Goal: Task Accomplishment & Management: Use online tool/utility

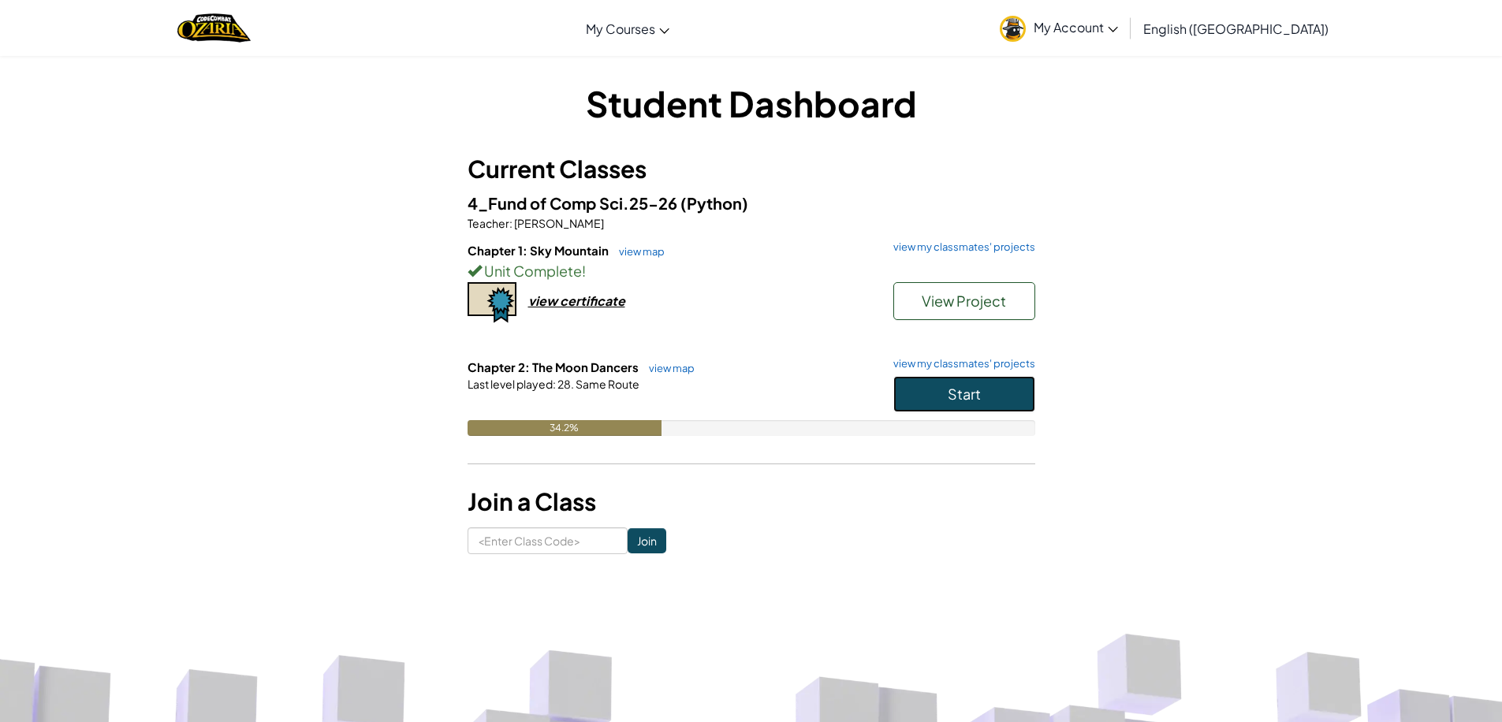
click at [939, 381] on button "Start" at bounding box center [964, 394] width 142 height 36
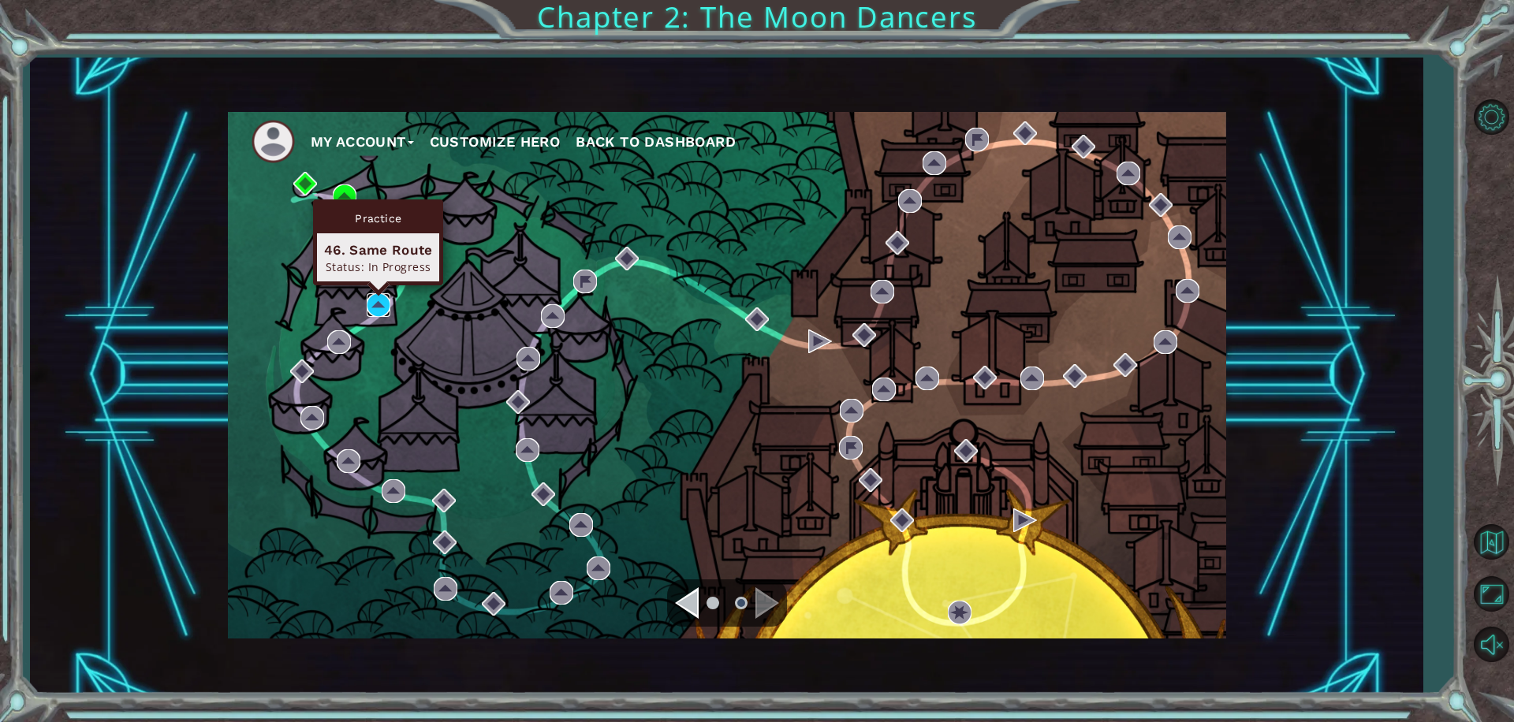
click at [381, 304] on img at bounding box center [379, 305] width 24 height 24
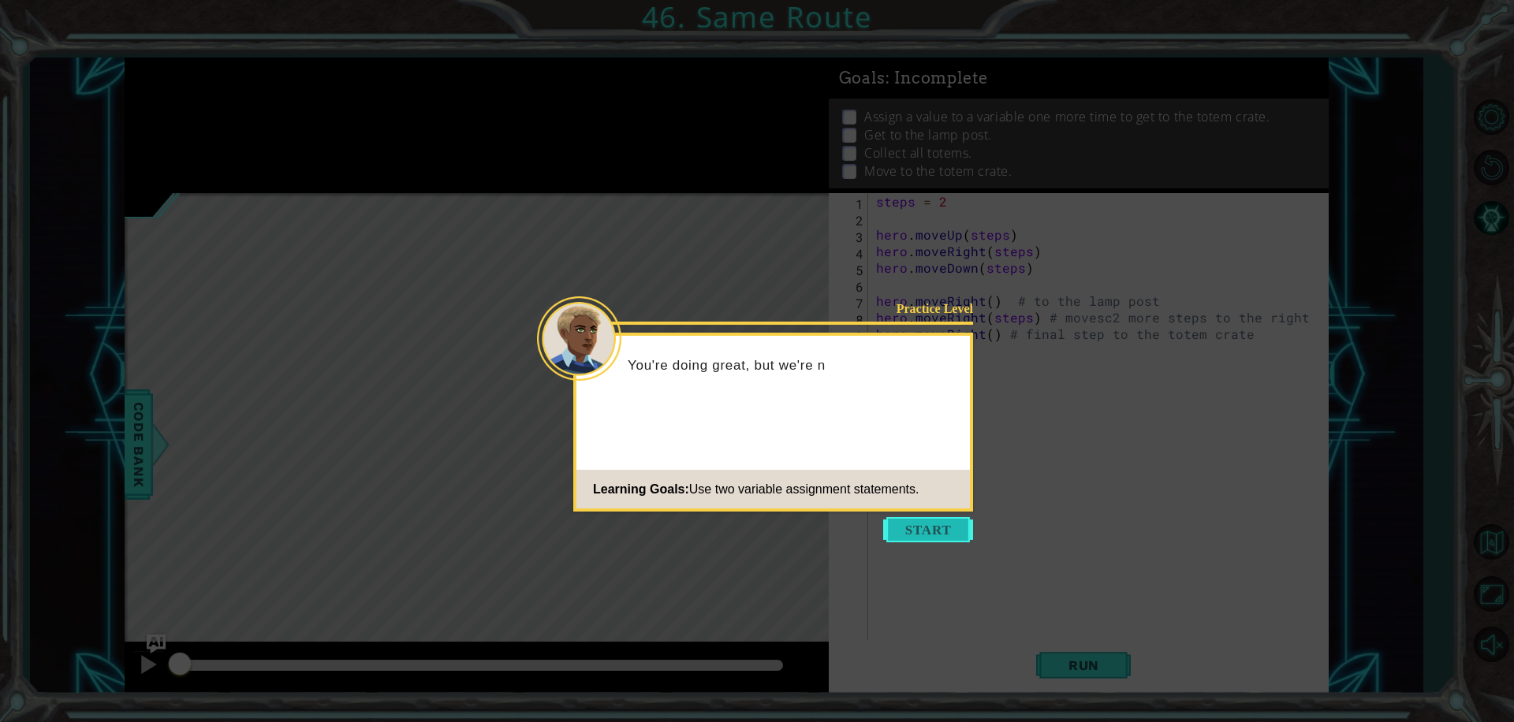
click at [930, 531] on button "Start" at bounding box center [928, 529] width 90 height 25
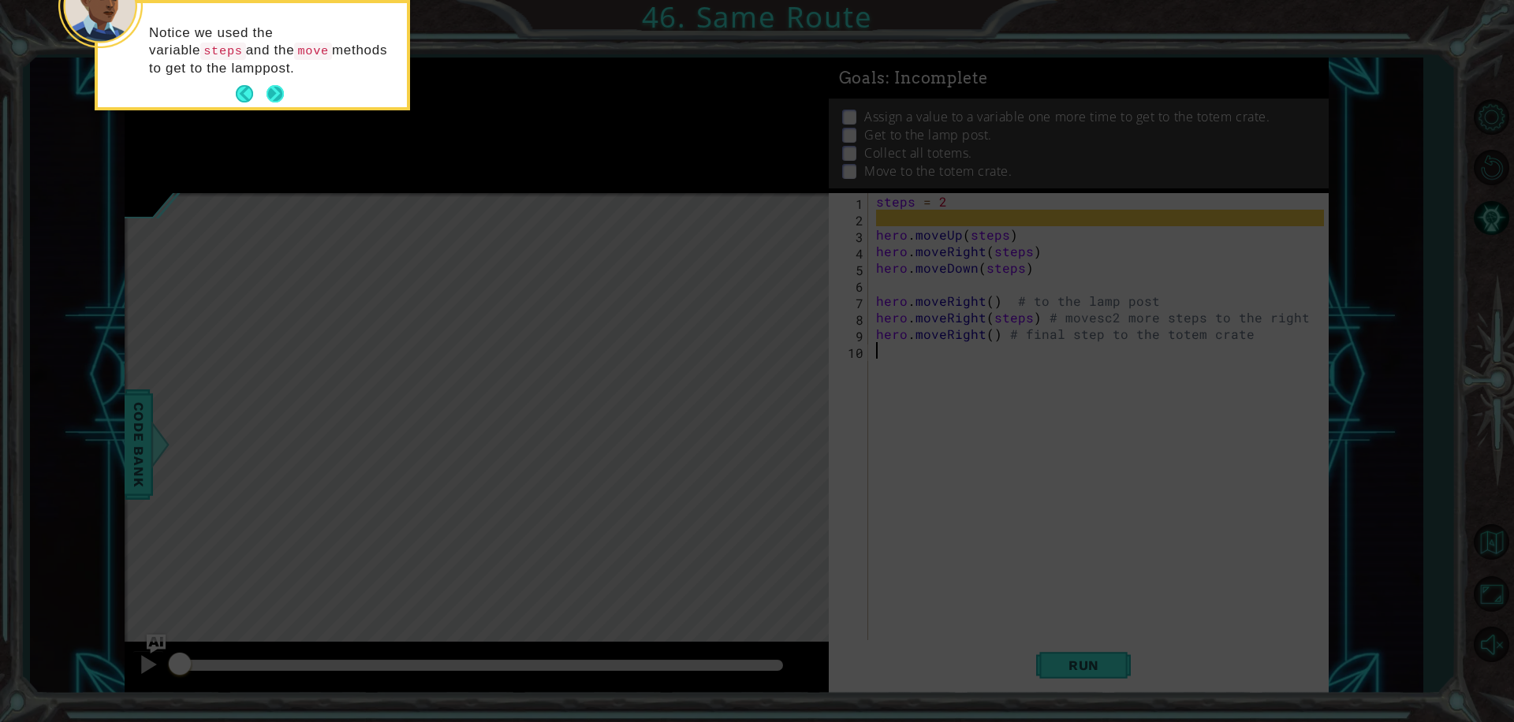
click at [270, 91] on button "Next" at bounding box center [275, 93] width 17 height 17
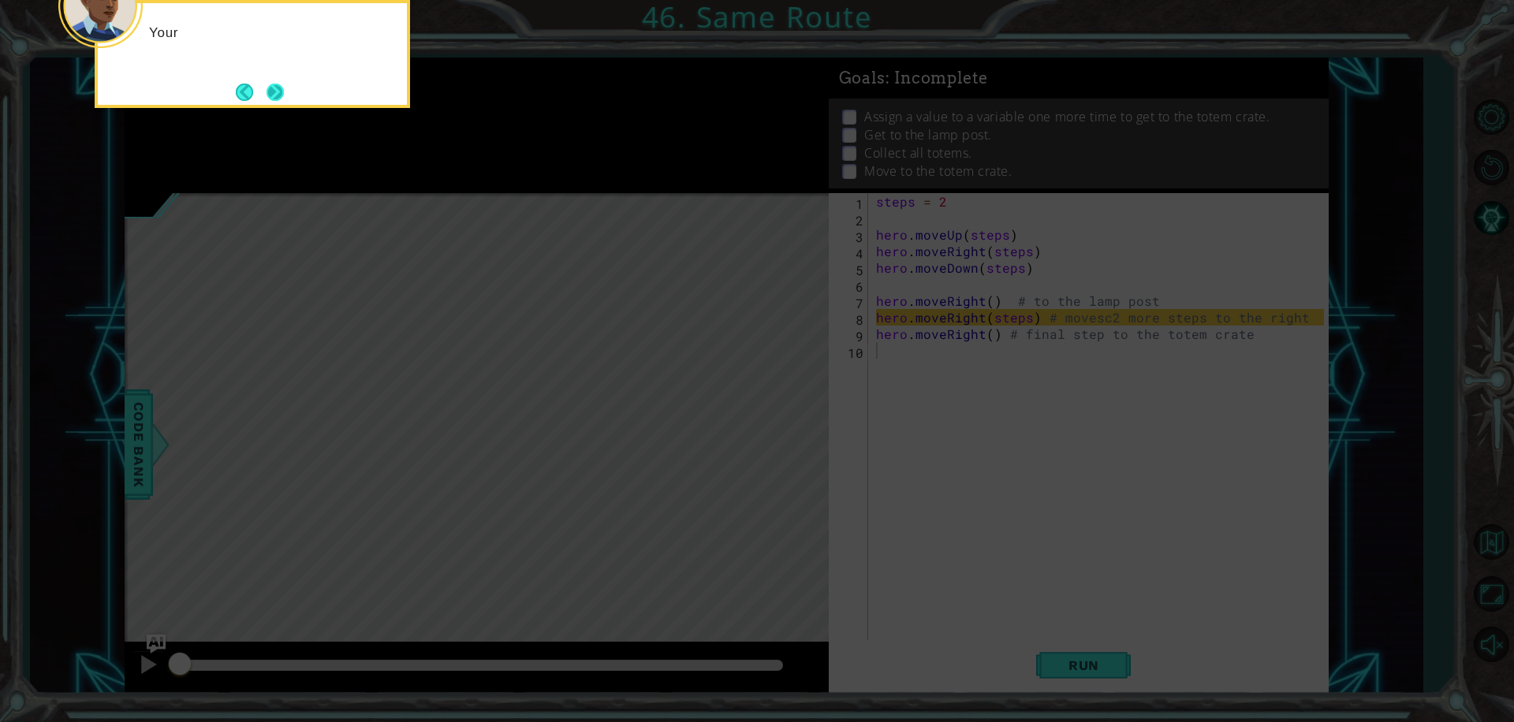
click at [270, 94] on button "Next" at bounding box center [275, 92] width 17 height 17
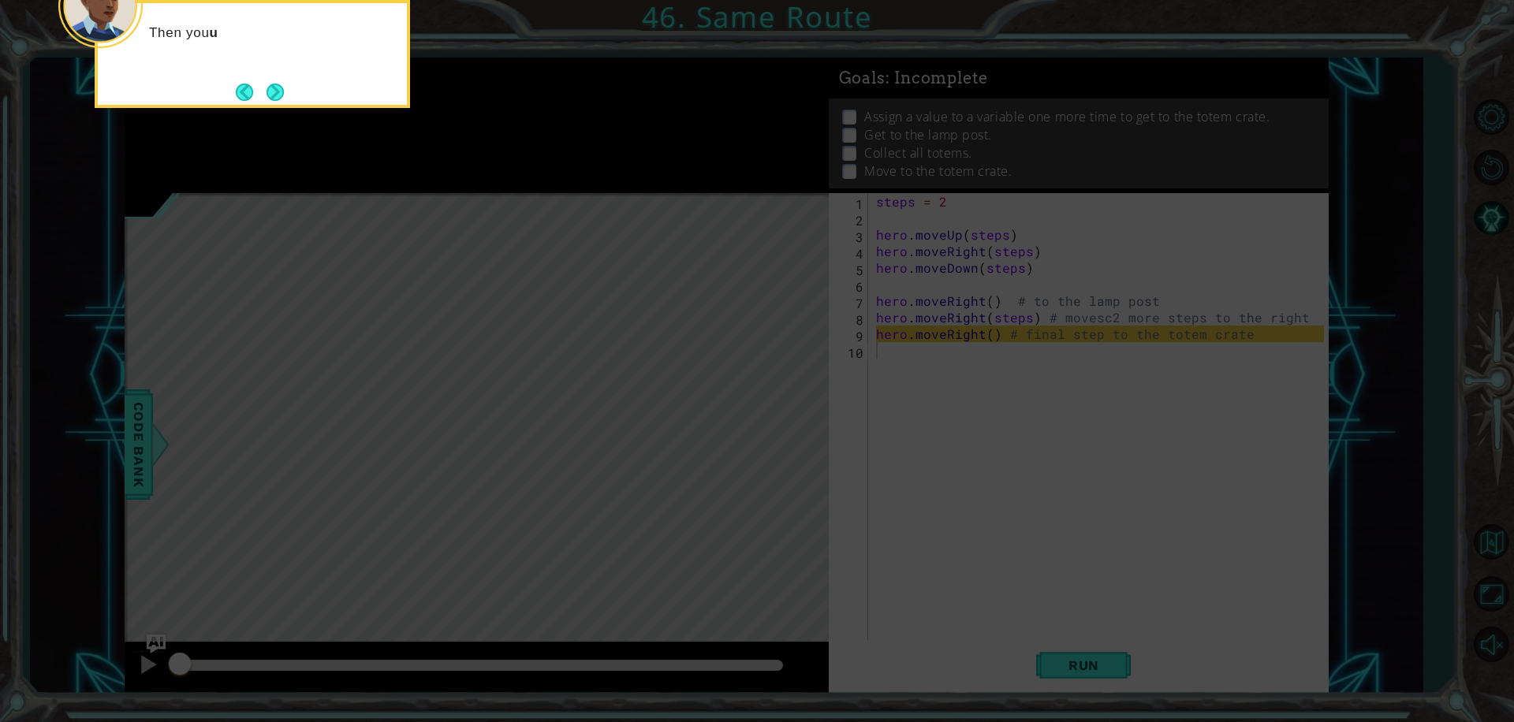
click at [270, 94] on button "Next" at bounding box center [275, 92] width 17 height 17
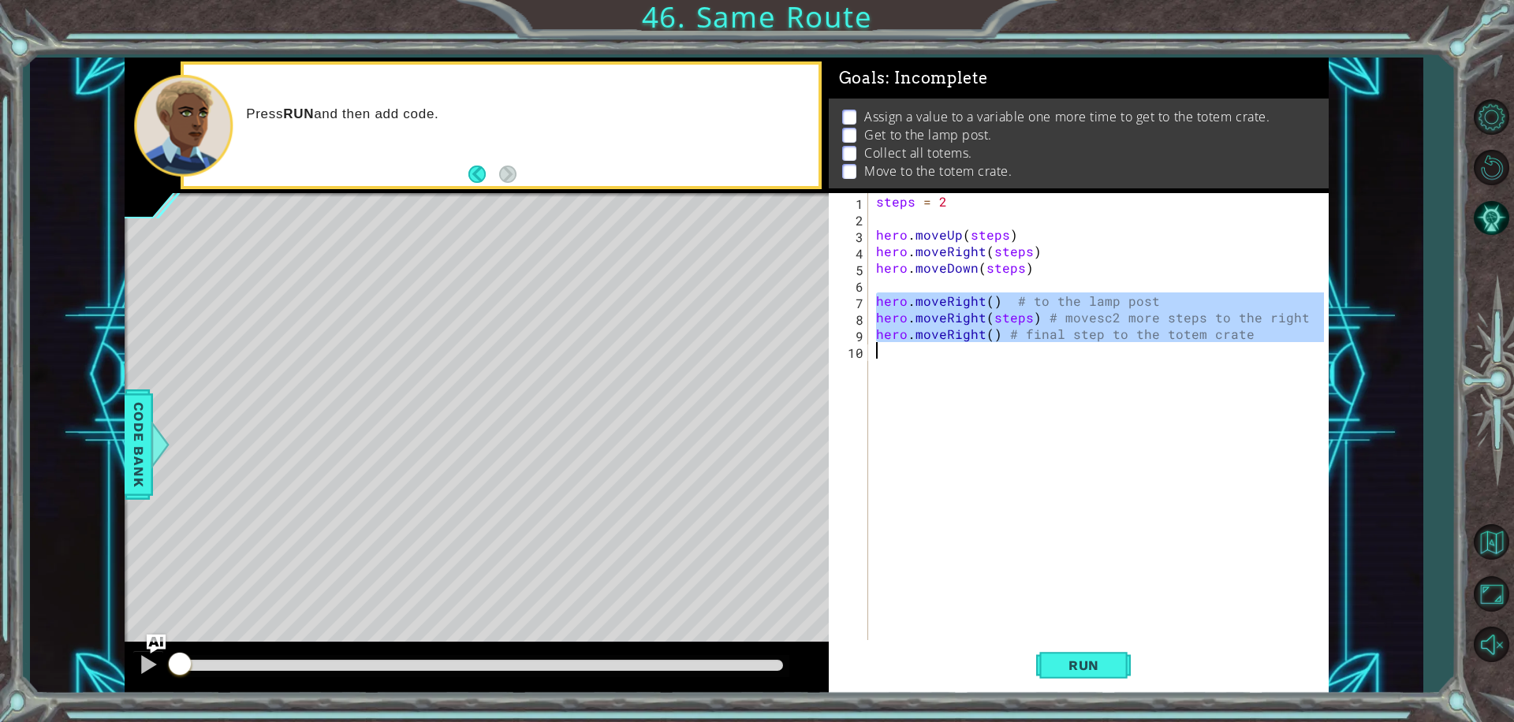
drag, startPoint x: 875, startPoint y: 295, endPoint x: 1048, endPoint y: 361, distance: 185.7
click at [1048, 361] on div "steps = 2 hero . moveUp ( steps ) hero . moveRight ( steps ) hero . moveDown ( …" at bounding box center [1102, 433] width 459 height 480
type textarea "hero.moveRight() # final step to the totem crate"
click at [1501, 171] on button "Restart Level" at bounding box center [1491, 168] width 46 height 46
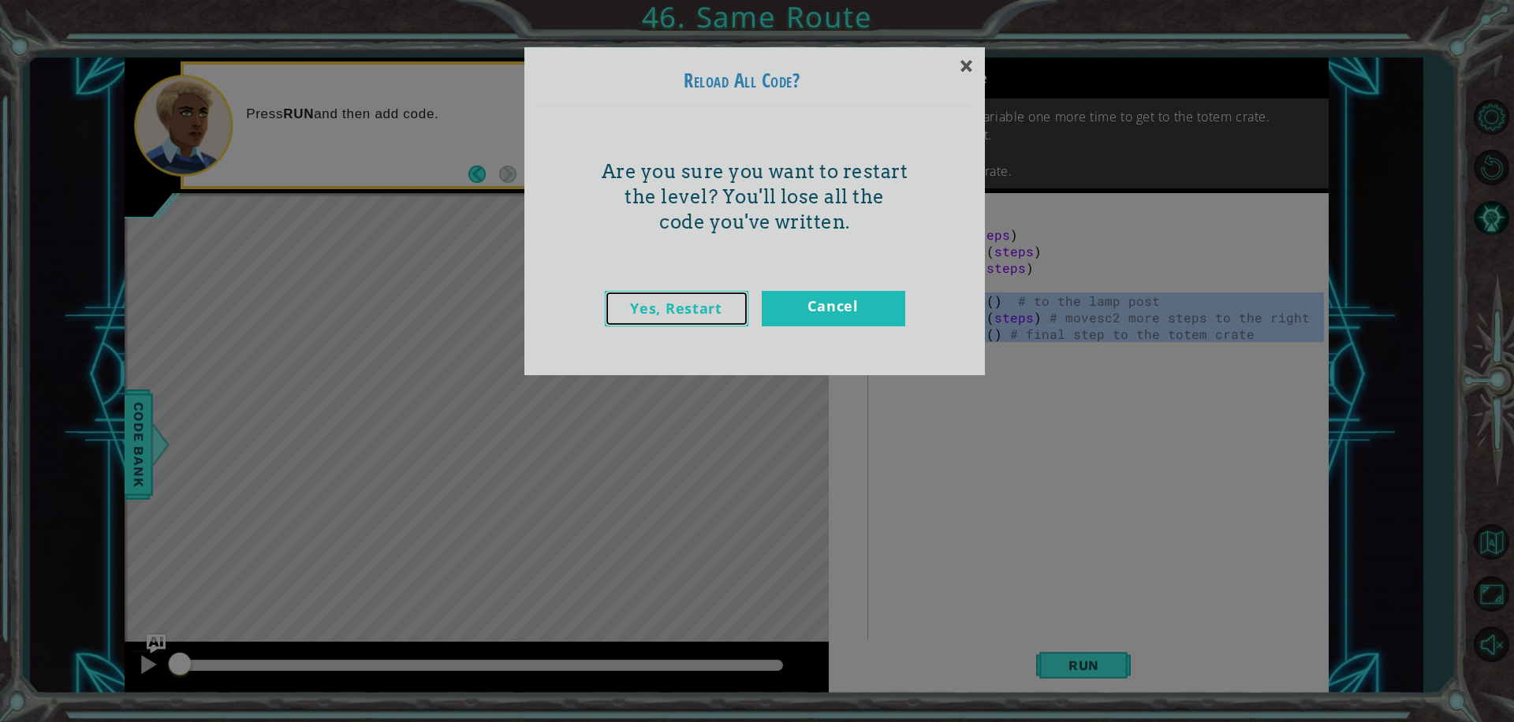
click at [673, 311] on link "Yes, Restart" at bounding box center [677, 308] width 144 height 35
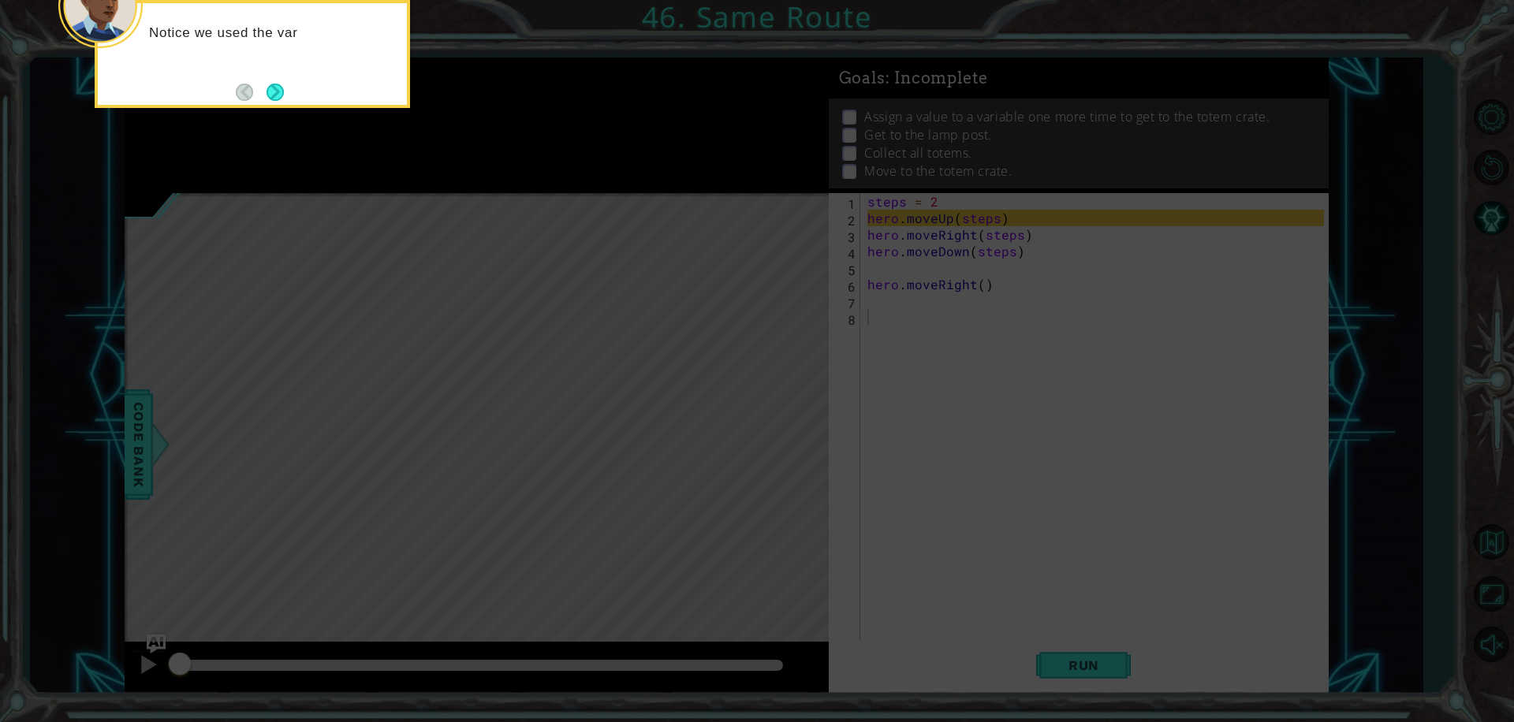
click at [1076, 361] on icon at bounding box center [757, 108] width 1514 height 1229
click at [286, 100] on div "Notice we used the variable steps and the move" at bounding box center [252, 54] width 315 height 108
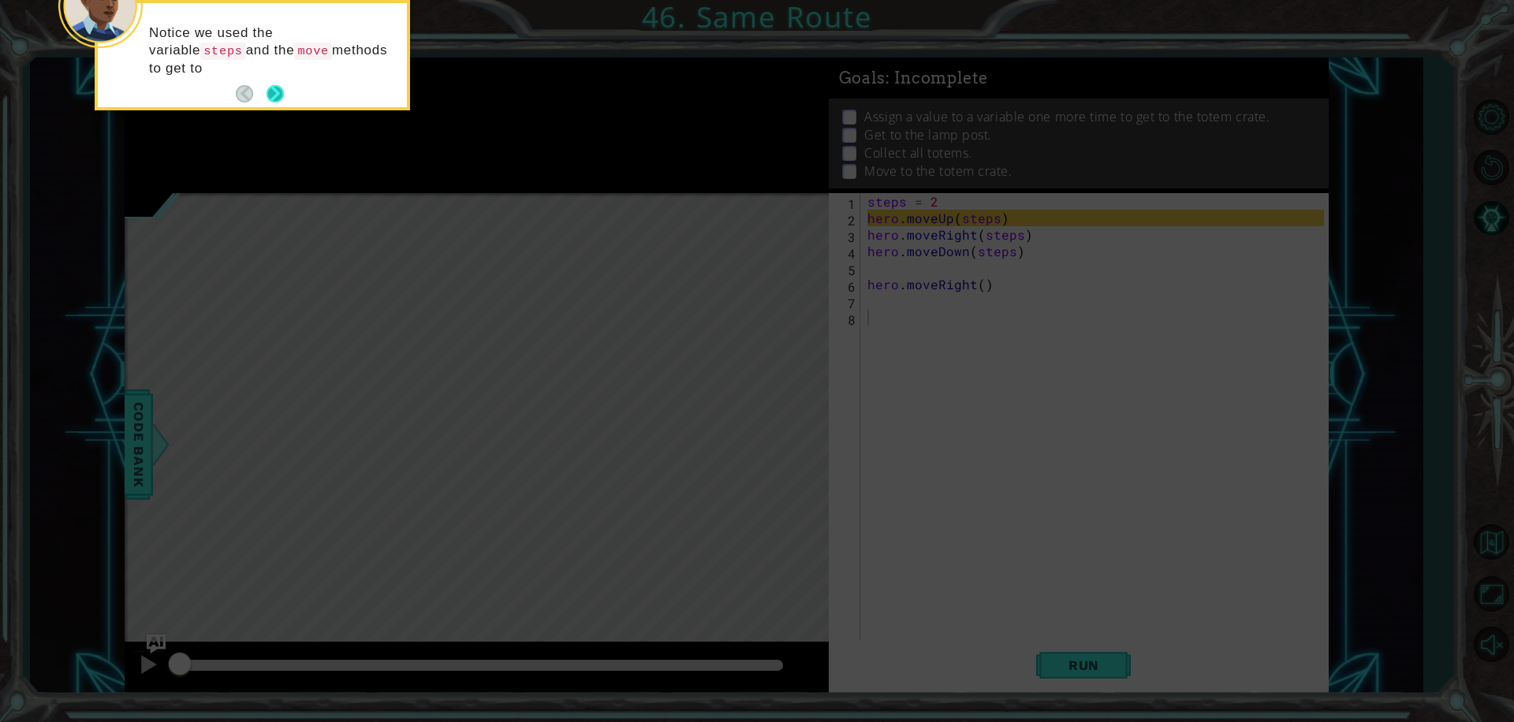
click at [286, 100] on div "Notice we used the variable steps and the move methods to get to" at bounding box center [252, 55] width 315 height 110
click at [275, 86] on button "Next" at bounding box center [275, 93] width 17 height 17
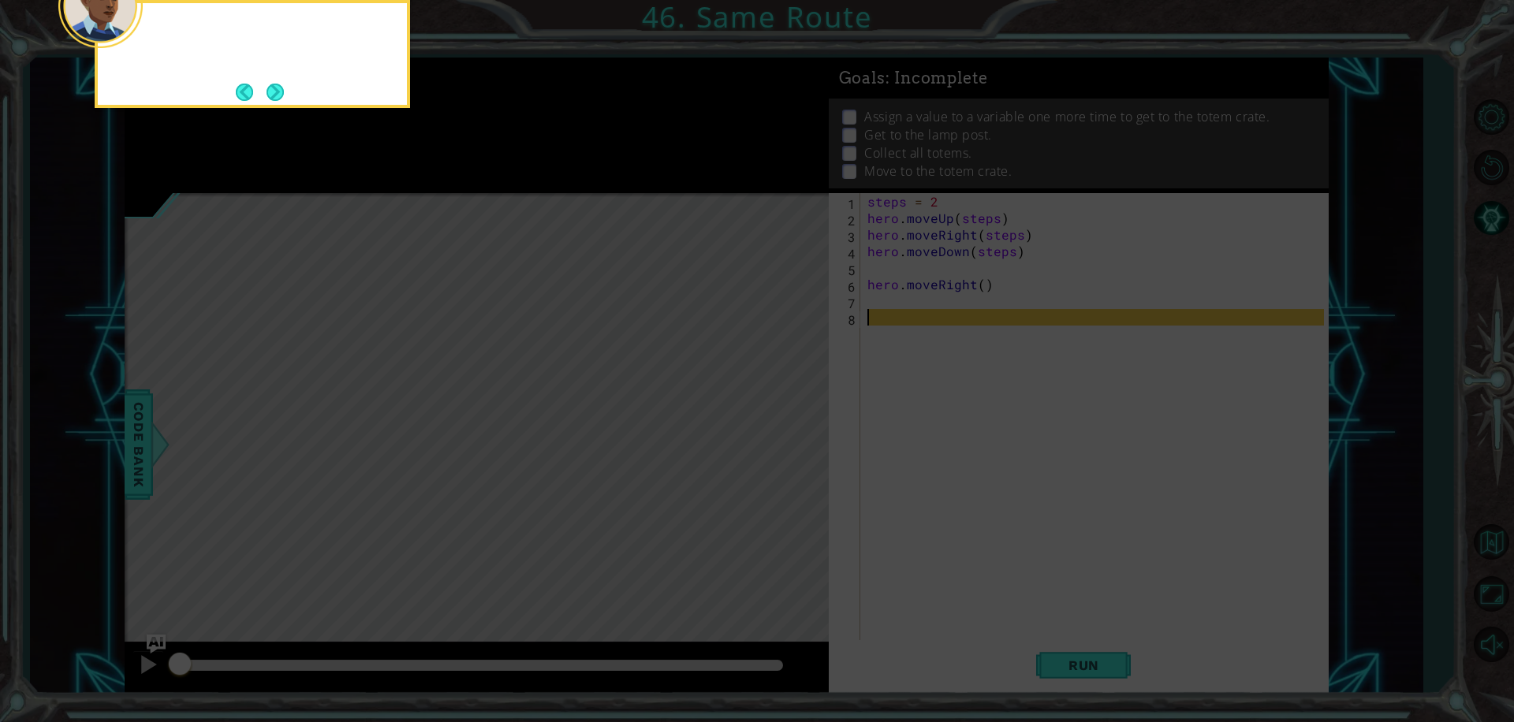
click at [275, 86] on button "Next" at bounding box center [275, 92] width 17 height 17
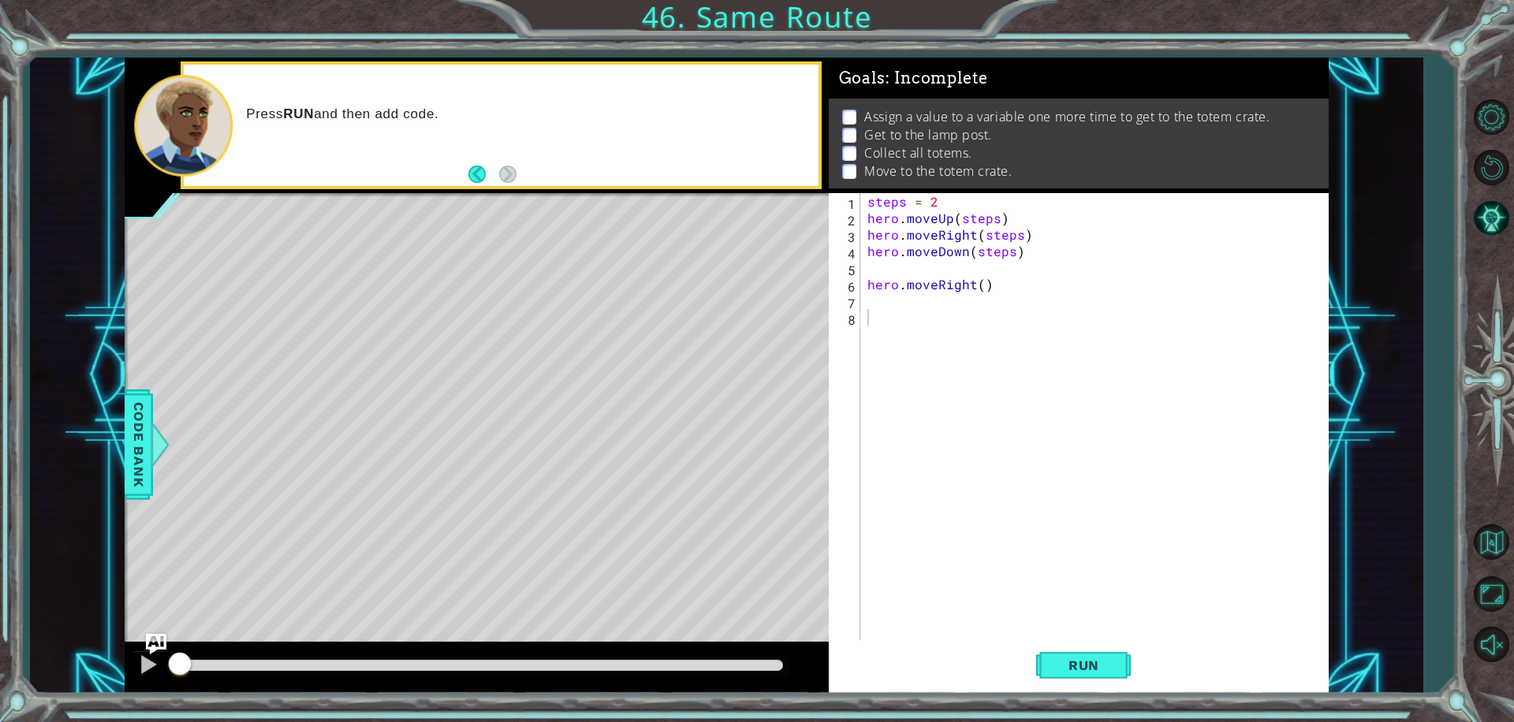
click at [165, 635] on img "Ask AI" at bounding box center [156, 644] width 21 height 21
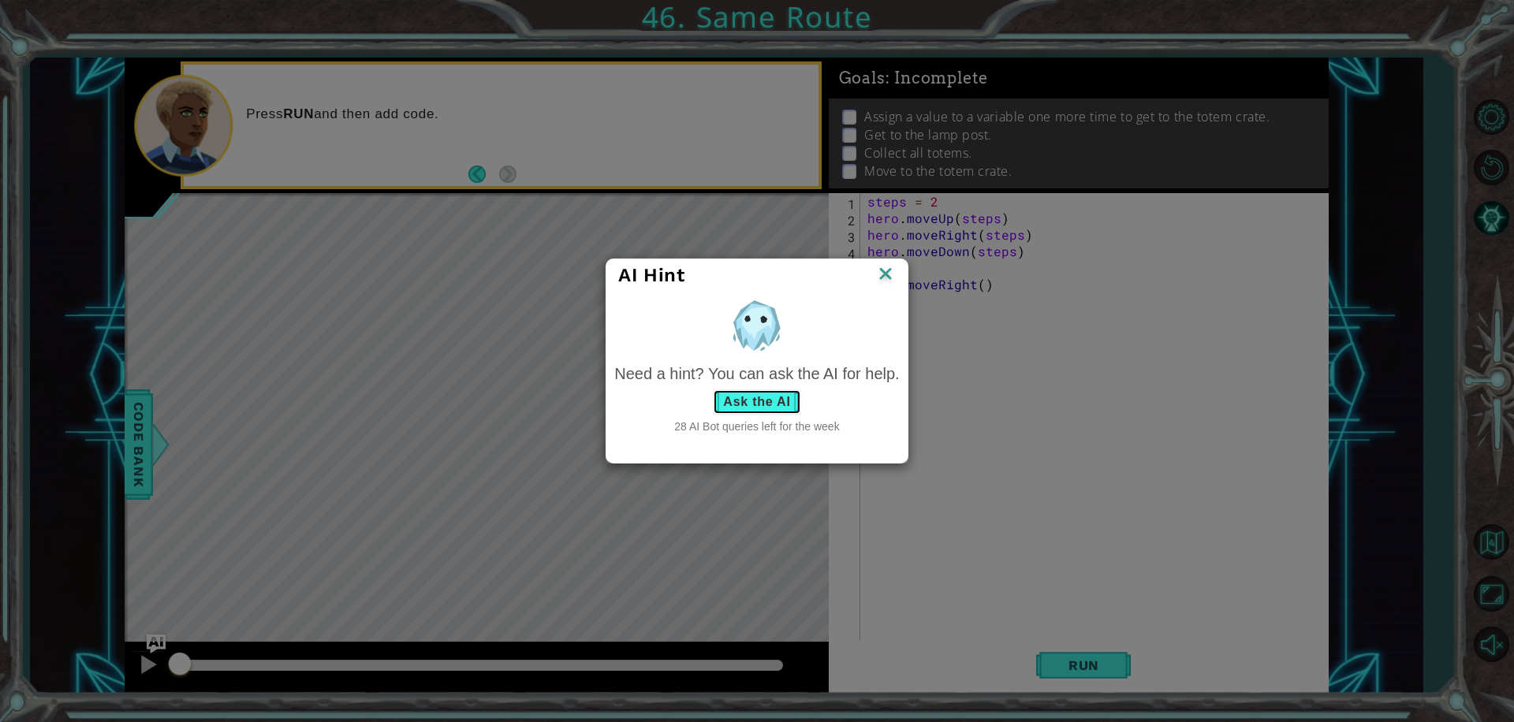
click at [781, 399] on button "Ask the AI" at bounding box center [757, 402] width 88 height 25
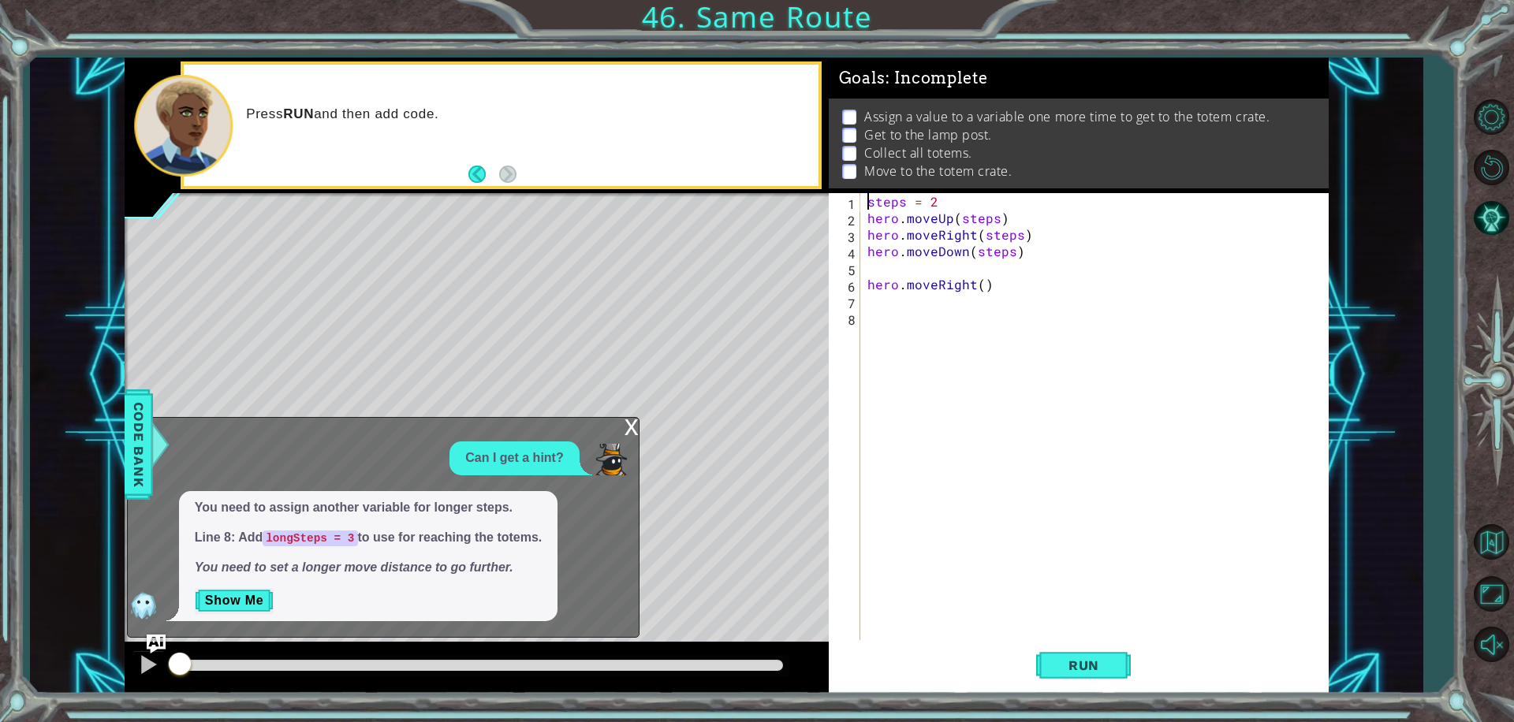
click at [865, 204] on div "steps = 2 hero . moveUp ( steps ) hero . moveRight ( steps ) hero . moveDown ( …" at bounding box center [1097, 433] width 467 height 480
click at [966, 204] on div "longsteps = 2 hero . moveUp ( steps ) hero . moveRight ( steps ) hero . moveDow…" at bounding box center [1097, 433] width 467 height 480
type textarea "longsteps = 3"
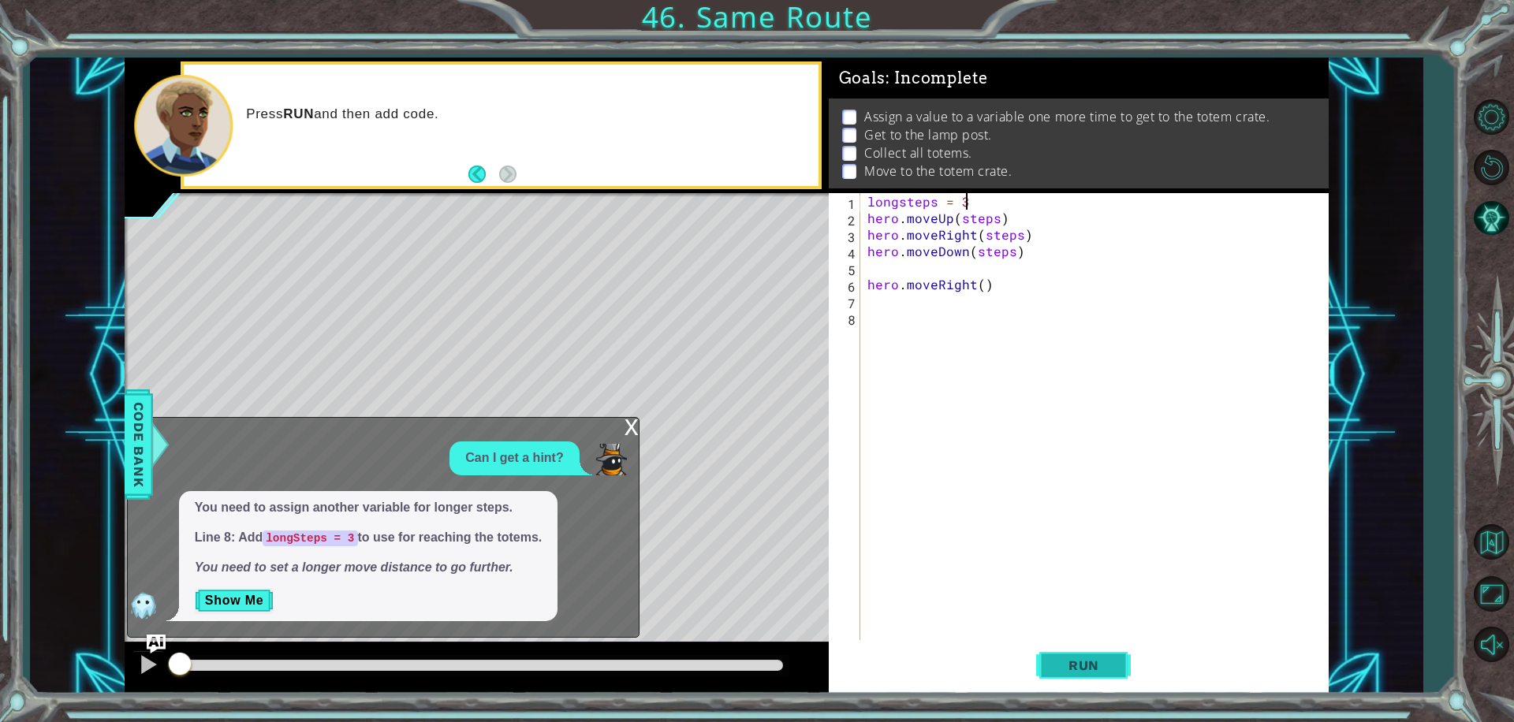
type textarea "longsteps = 3"
click at [1072, 653] on button "Run" at bounding box center [1083, 665] width 95 height 50
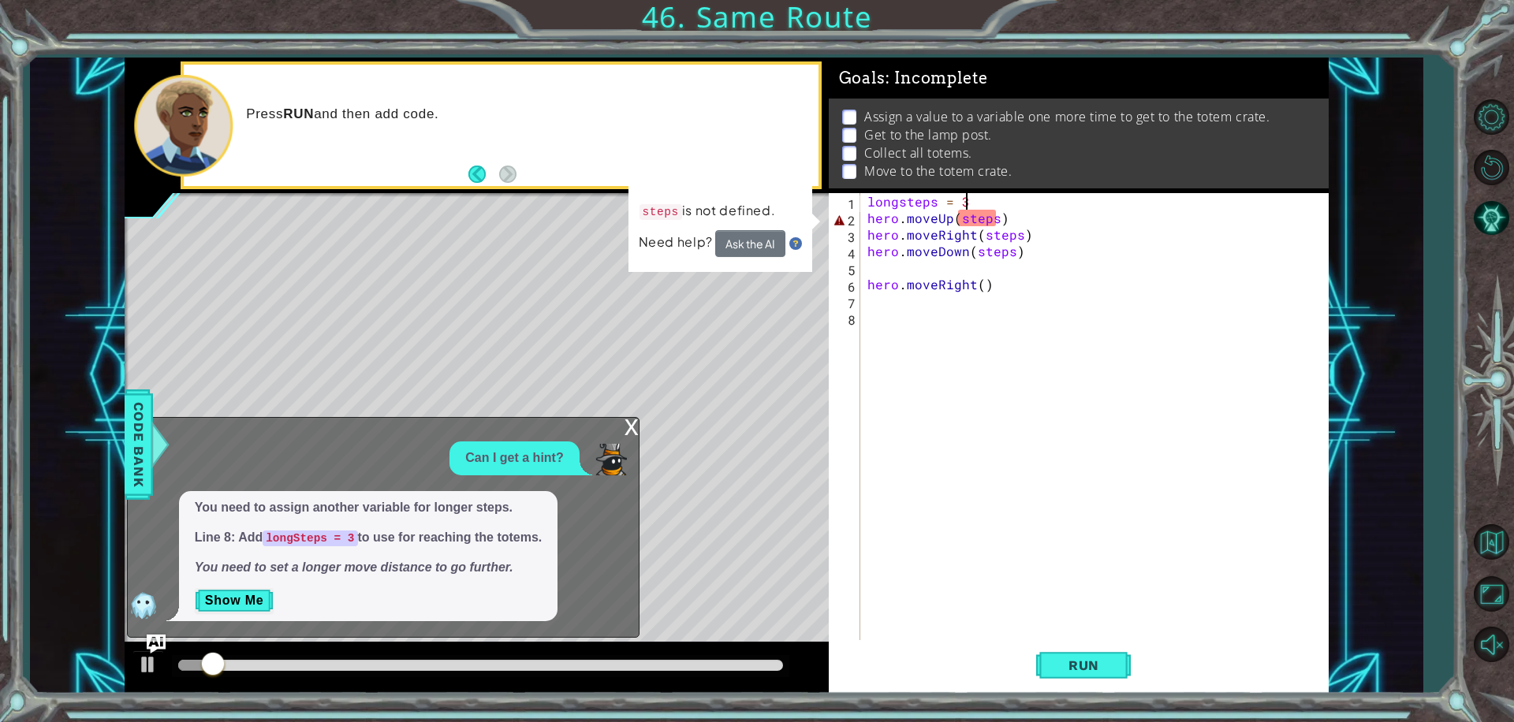
click at [1013, 206] on div "longsteps = 3 hero . moveUp ( steps ) hero . moveRight ( steps ) hero . moveDow…" at bounding box center [1097, 433] width 467 height 480
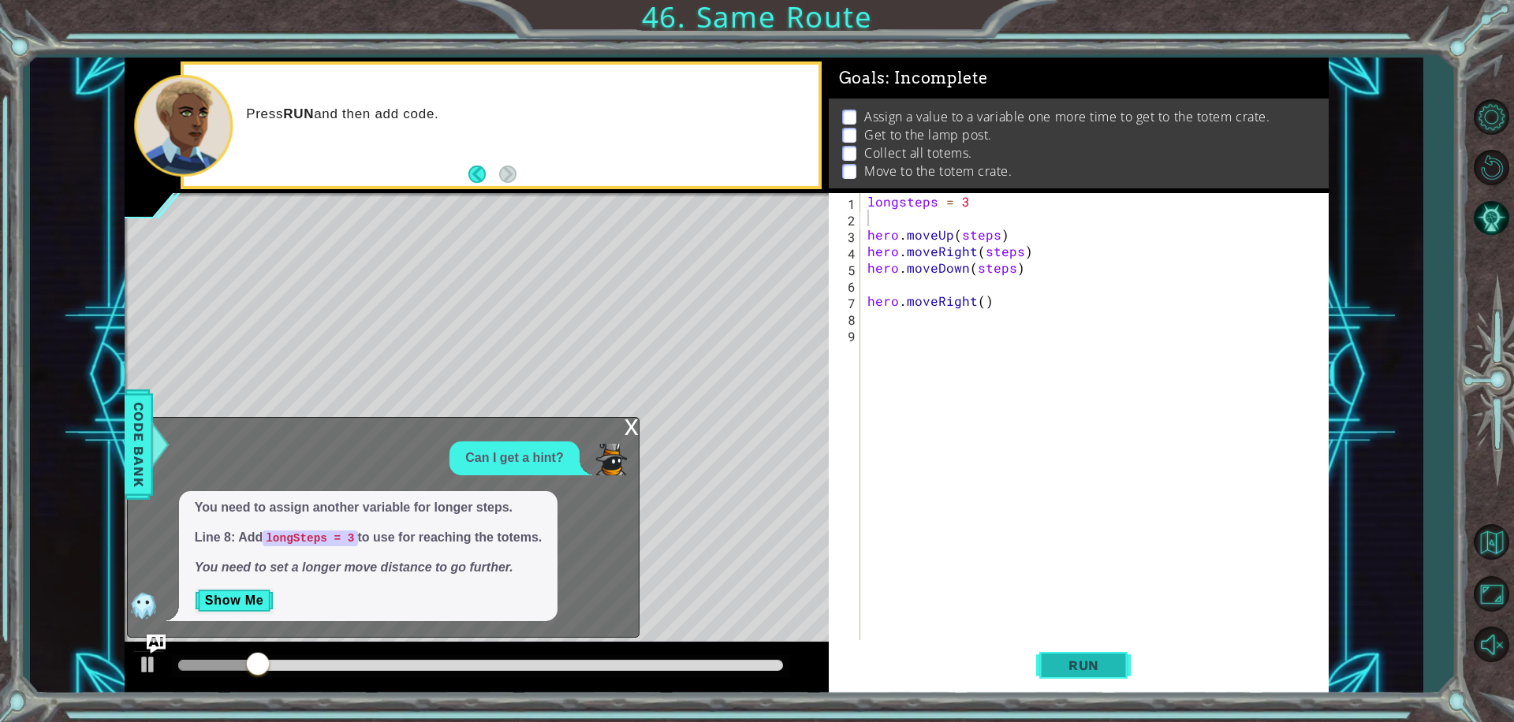
click at [1086, 656] on button "Run" at bounding box center [1083, 665] width 95 height 50
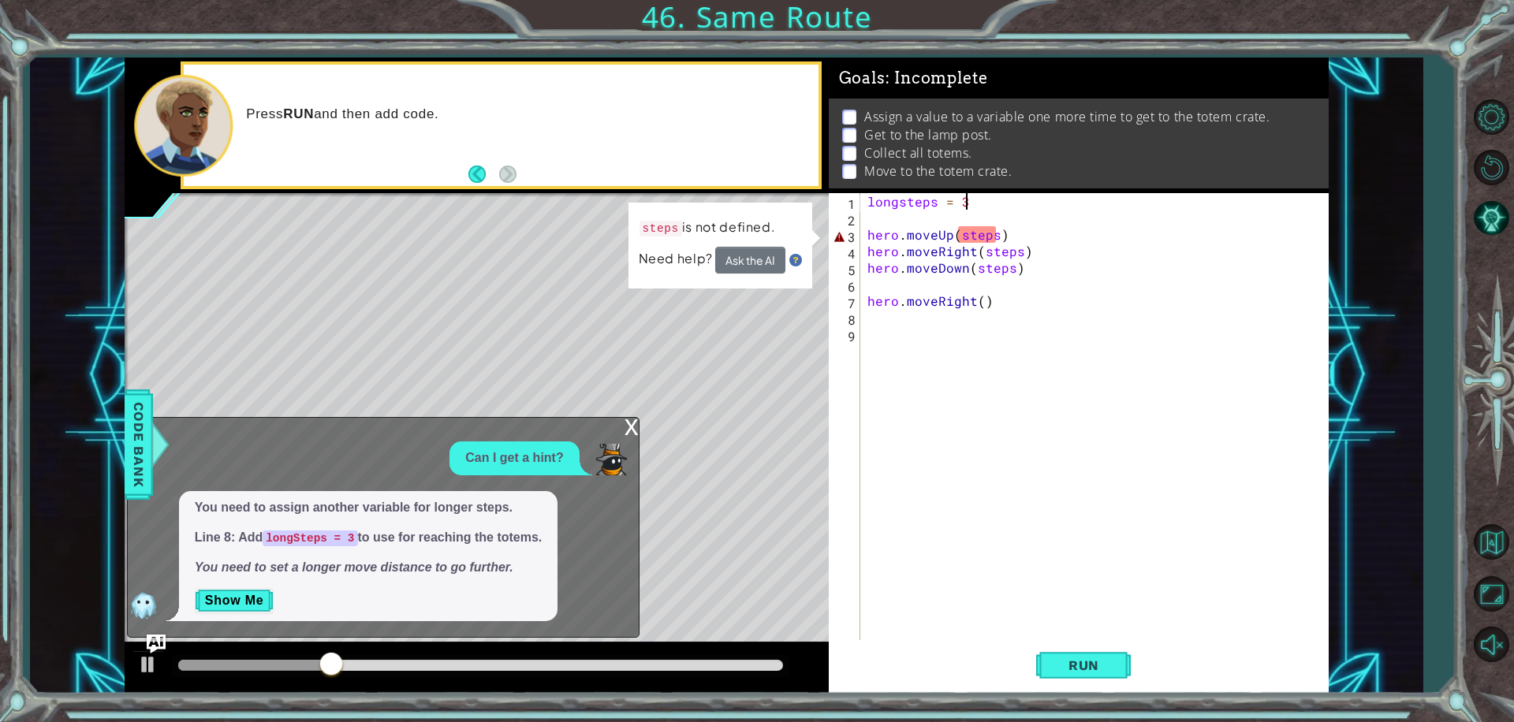
click at [1017, 200] on div "longsteps = 3 hero . moveUp ( steps ) hero . moveRight ( steps ) hero . moveDow…" at bounding box center [1097, 433] width 467 height 480
drag, startPoint x: 976, startPoint y: 200, endPoint x: 998, endPoint y: 175, distance: 33.0
click at [998, 175] on div "Goals : Incomplete Assign a value to a variable one more time to get to the tot…" at bounding box center [1079, 376] width 501 height 636
click at [977, 203] on div "longsteps = 3 hero . moveUp ( steps ) hero . moveRight ( steps ) hero . moveDow…" at bounding box center [1094, 416] width 460 height 447
click at [960, 201] on div "longsteps = 3 hero . moveUp ( steps ) hero . moveRight ( steps ) hero . moveDow…" at bounding box center [1097, 433] width 467 height 480
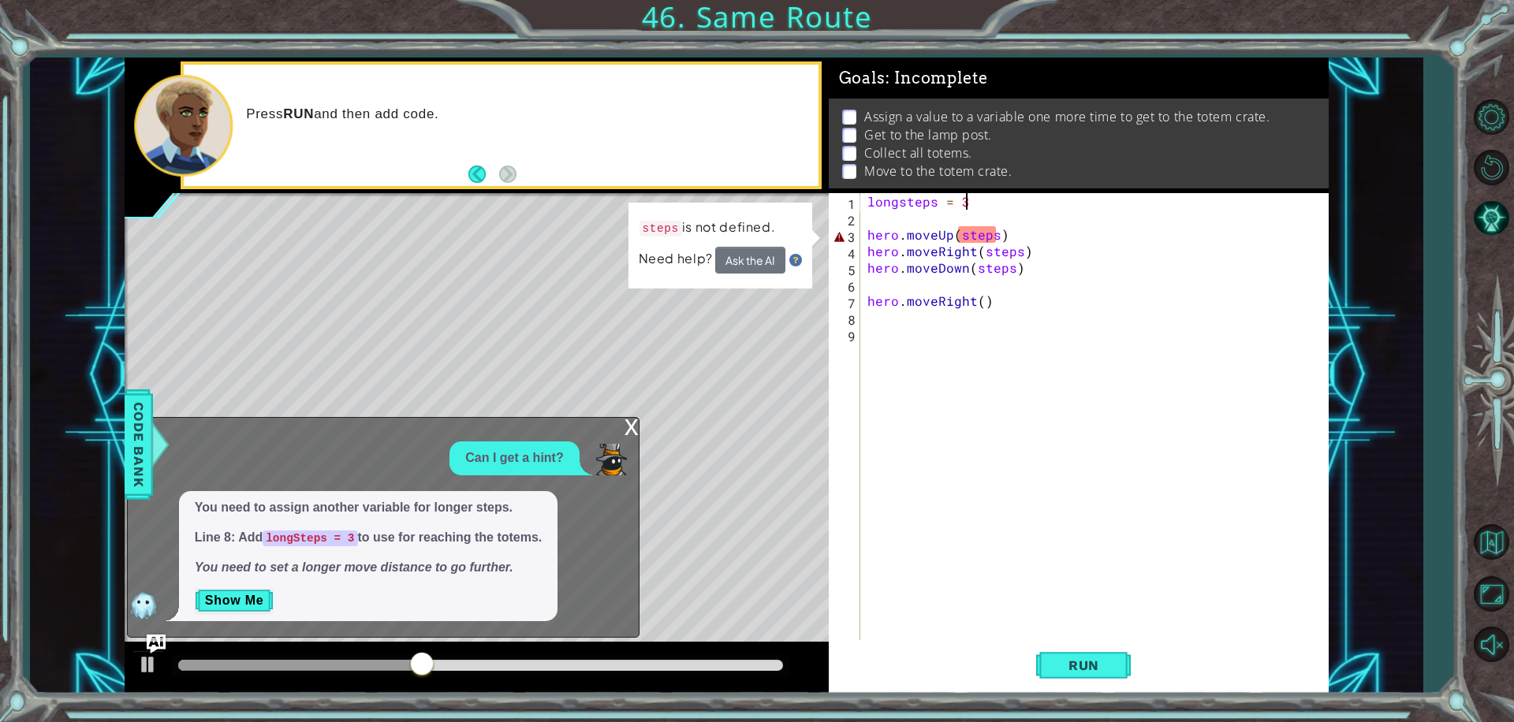
click at [969, 200] on div "longsteps = 3 hero . moveUp ( steps ) hero . moveRight ( steps ) hero . moveDow…" at bounding box center [1097, 433] width 467 height 480
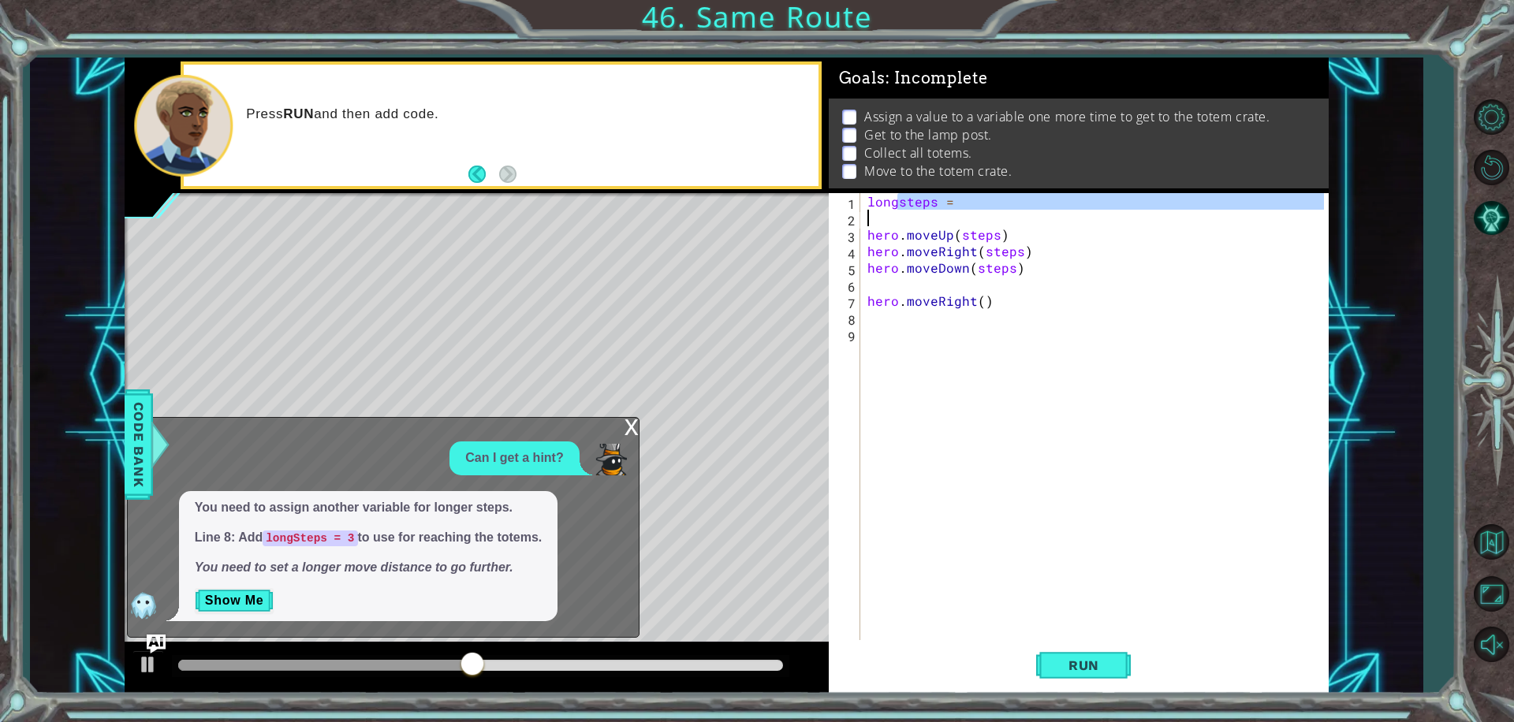
drag, startPoint x: 897, startPoint y: 205, endPoint x: 844, endPoint y: 212, distance: 54.1
click at [844, 212] on div "longsteps = 1 2 3 4 5 6 7 8 9 longsteps = hero . moveUp ( steps ) hero . moveRi…" at bounding box center [1076, 416] width 495 height 447
click at [892, 207] on div "longsteps = hero . moveUp ( steps ) hero . moveRight ( steps ) hero . moveDown …" at bounding box center [1097, 433] width 467 height 480
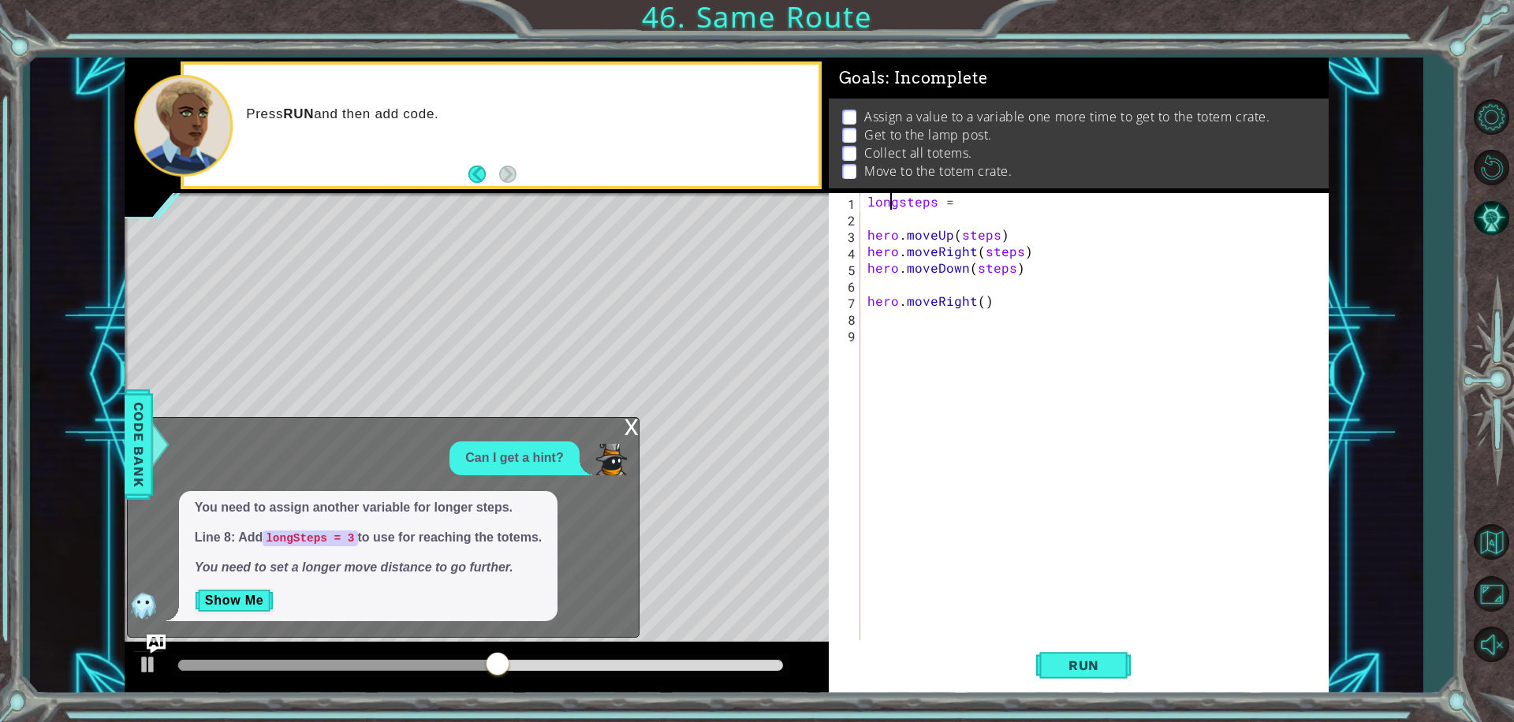
click at [896, 203] on div "longsteps = hero . moveUp ( steps ) hero . moveRight ( steps ) hero . moveDown …" at bounding box center [1097, 433] width 467 height 480
click at [941, 199] on div "steps = hero . moveUp ( steps ) hero . moveRight ( steps ) hero . moveDown ( st…" at bounding box center [1097, 433] width 467 height 480
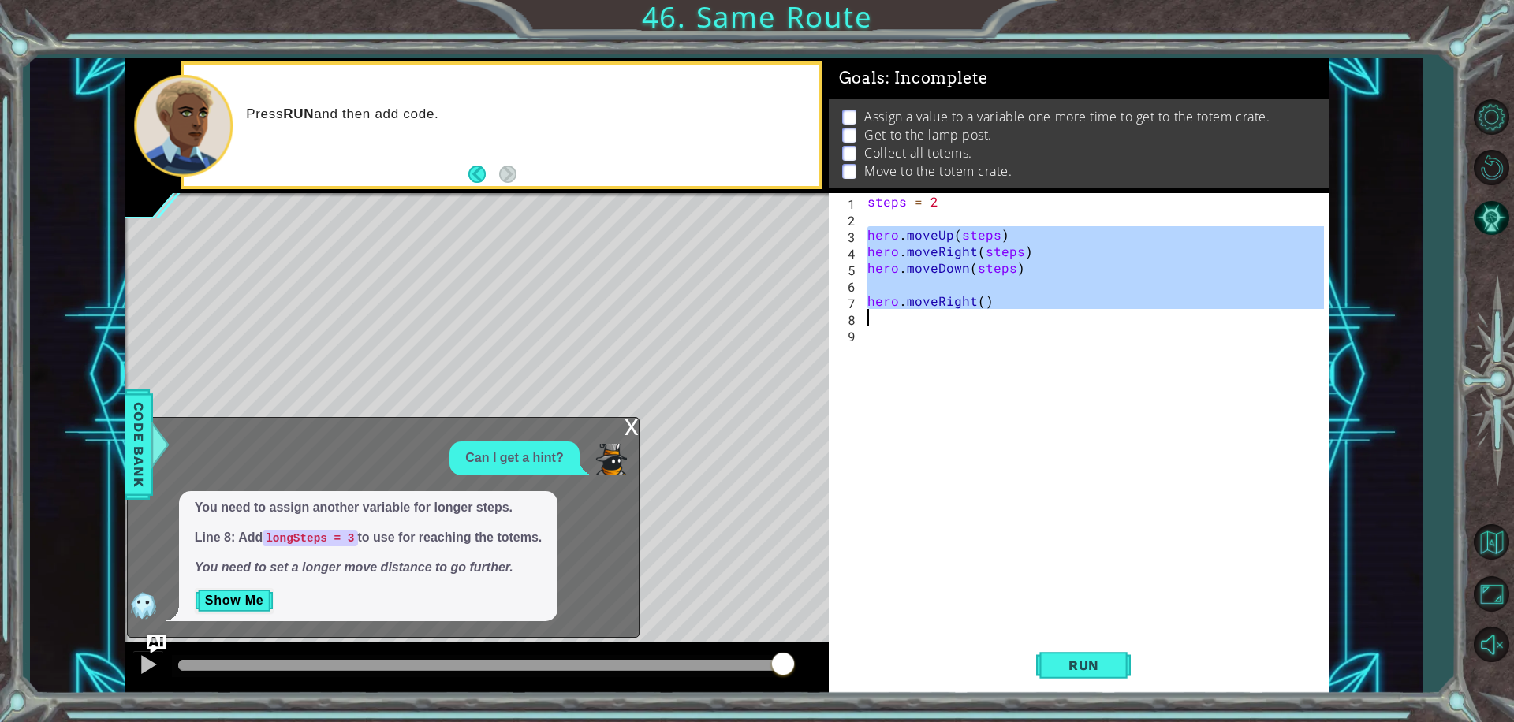
drag, startPoint x: 865, startPoint y: 231, endPoint x: 974, endPoint y: 311, distance: 134.9
click at [974, 311] on div "steps = 2 hero . moveUp ( steps ) hero . moveRight ( steps ) hero . moveDown ( …" at bounding box center [1097, 433] width 467 height 480
click at [1031, 274] on div "steps = 2 hero . moveUp ( steps ) hero . moveRight ( steps ) hero . moveDown ( …" at bounding box center [1094, 416] width 460 height 447
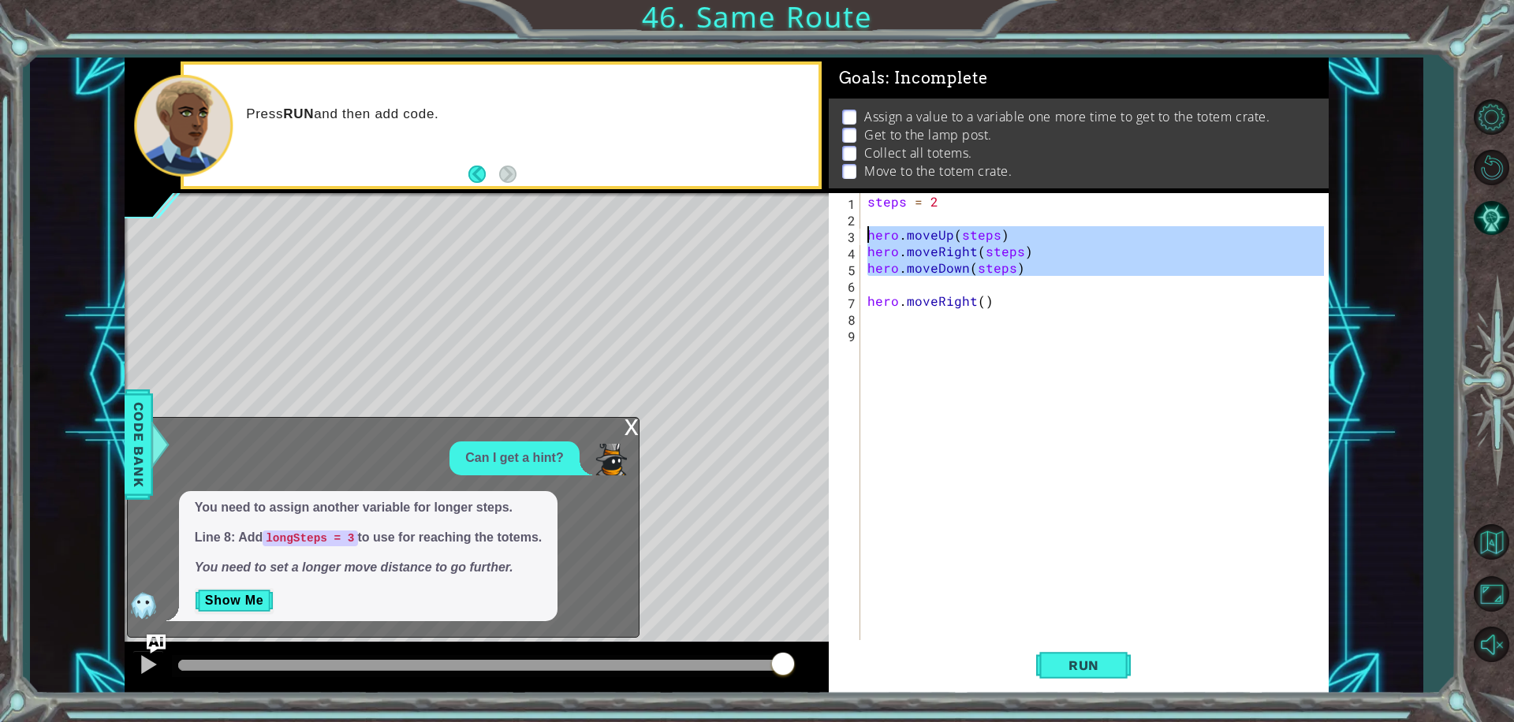
drag, startPoint x: 1015, startPoint y: 279, endPoint x: 854, endPoint y: 241, distance: 165.3
click at [854, 241] on div "hero.moveDown(steps) 1 2 3 4 5 6 7 8 9 steps = 2 hero . moveUp ( steps ) hero .…" at bounding box center [1076, 416] width 495 height 447
type textarea "hero.moveUp(steps) hero.moveRight(steps)"
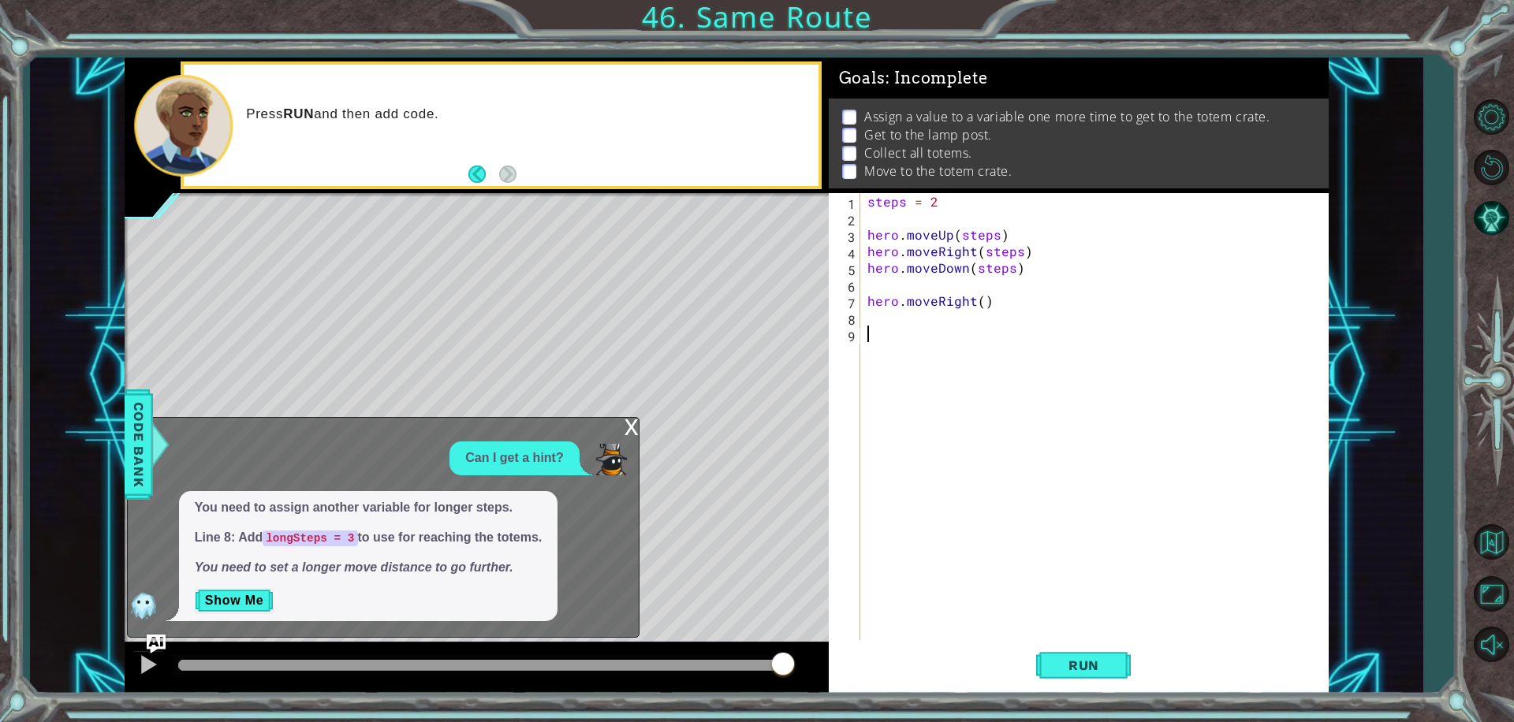
click at [877, 336] on div "steps = 2 hero . moveUp ( steps ) hero . moveRight ( steps ) hero . moveDown ( …" at bounding box center [1097, 433] width 467 height 480
click at [1061, 651] on button "Run" at bounding box center [1083, 665] width 95 height 50
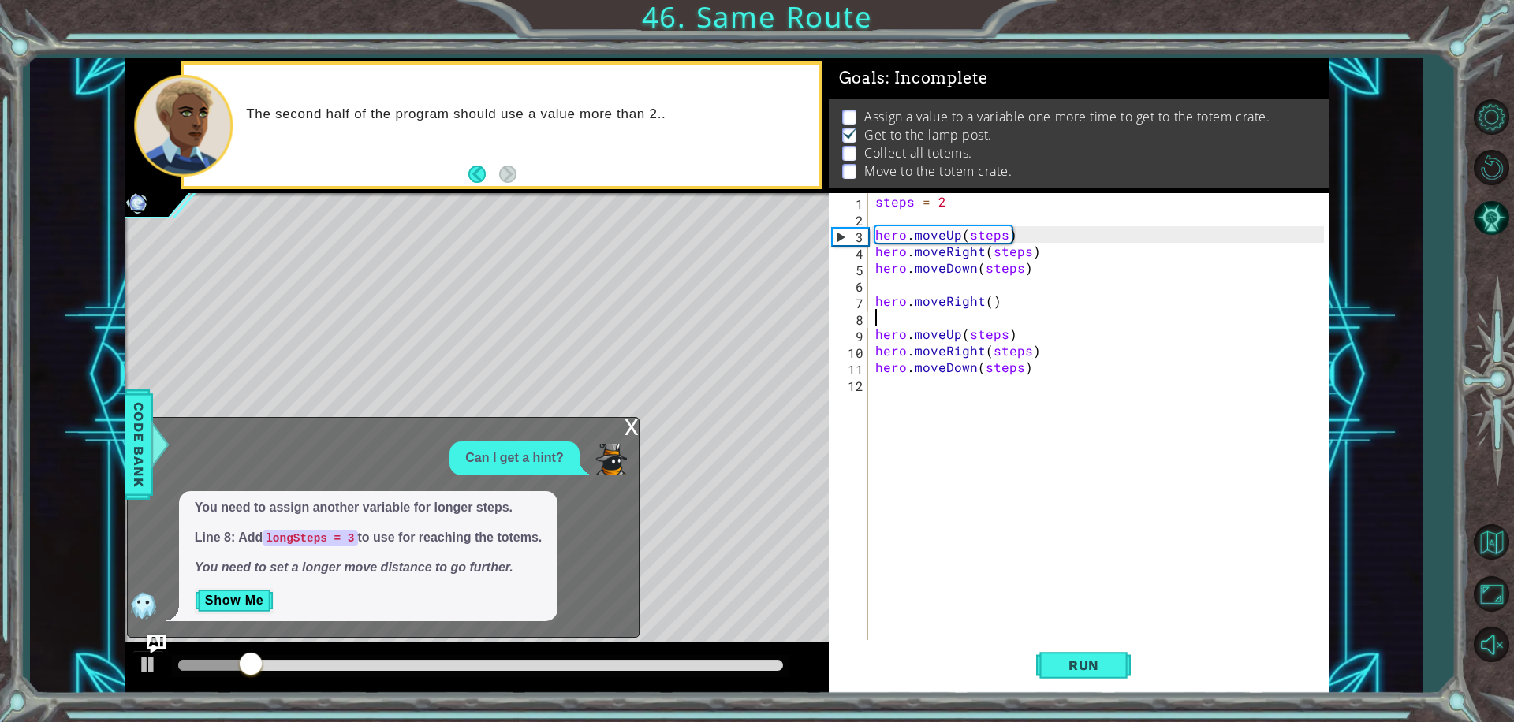
click at [899, 315] on div "steps = 2 hero . moveUp ( steps ) hero . moveRight ( steps ) hero . moveDown ( …" at bounding box center [1102, 433] width 460 height 480
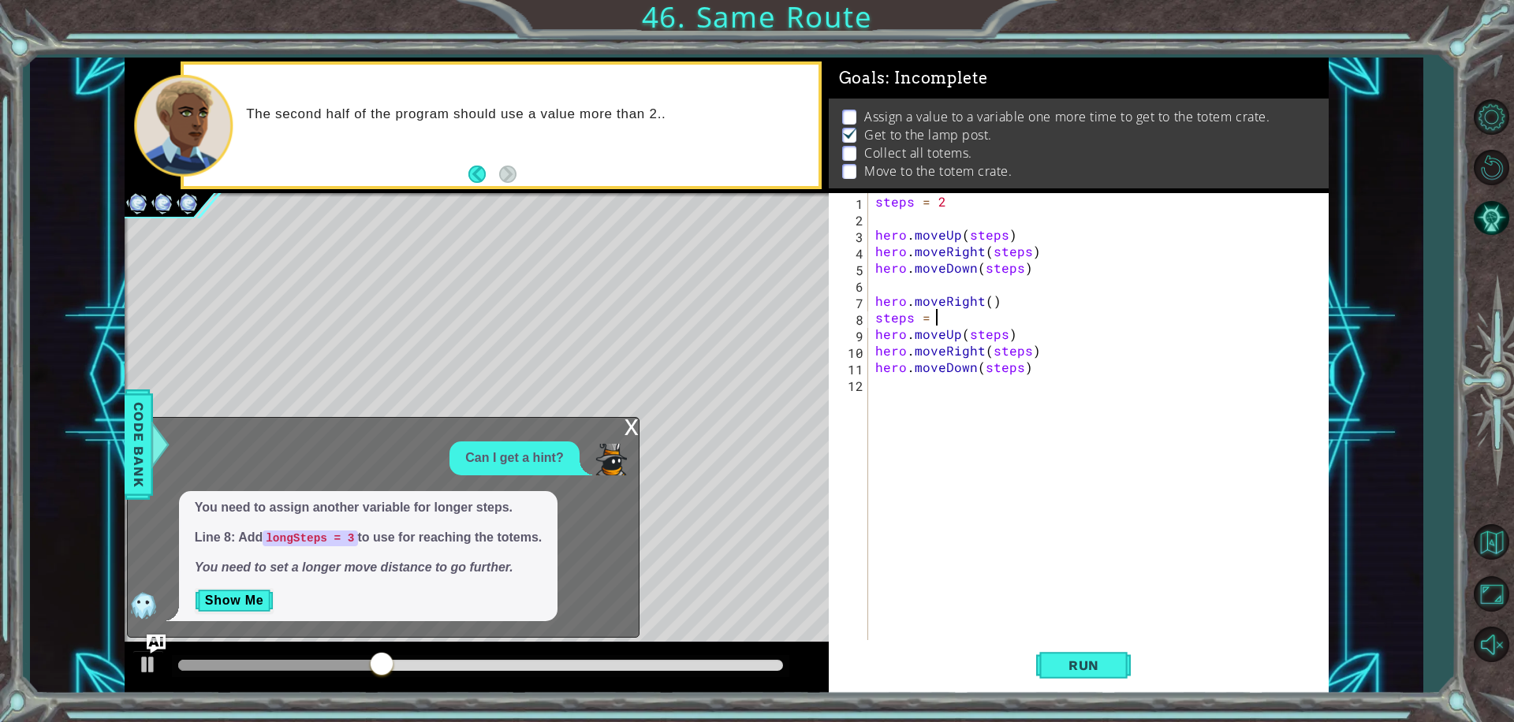
scroll to position [0, 3]
type textarea "steps = 3"
click at [1080, 677] on button "Run" at bounding box center [1083, 665] width 95 height 50
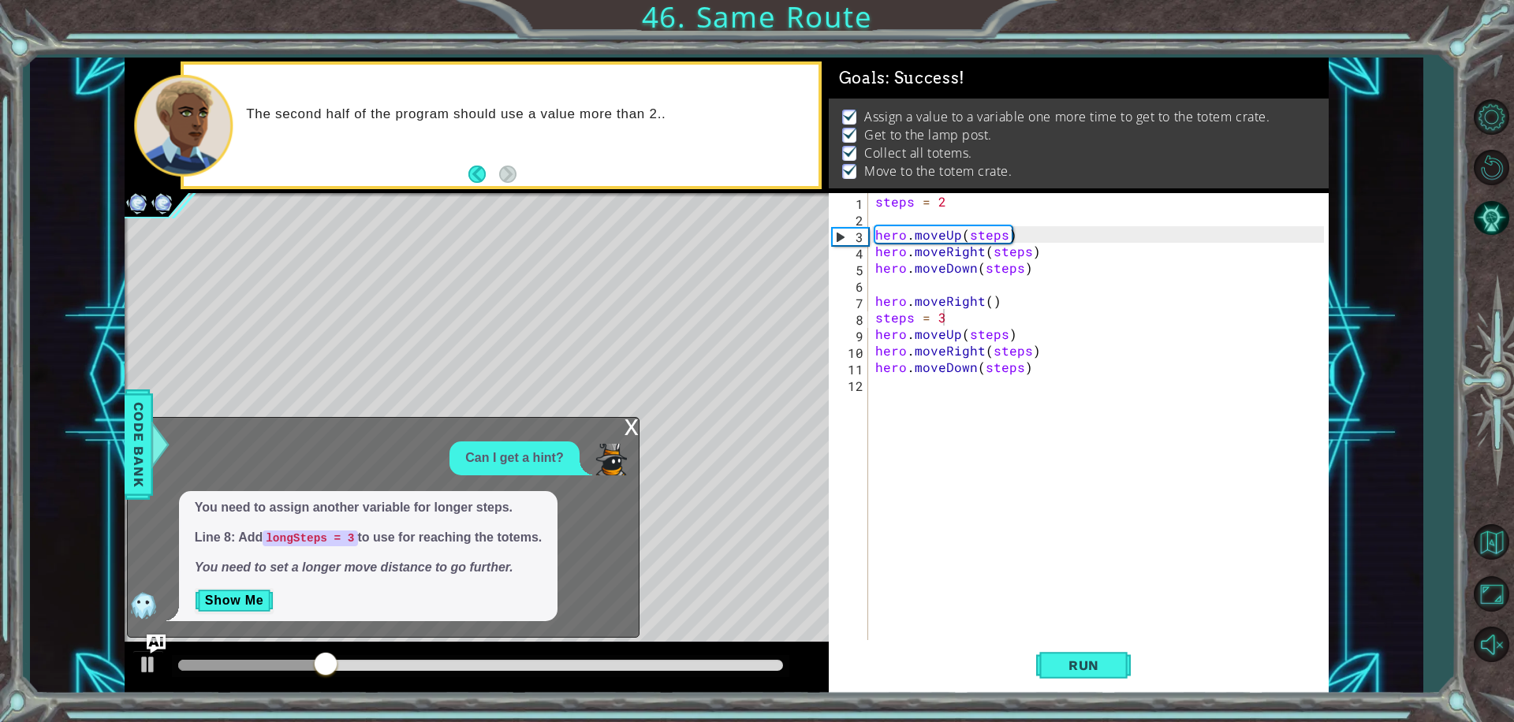
click at [626, 421] on div "x" at bounding box center [632, 426] width 14 height 16
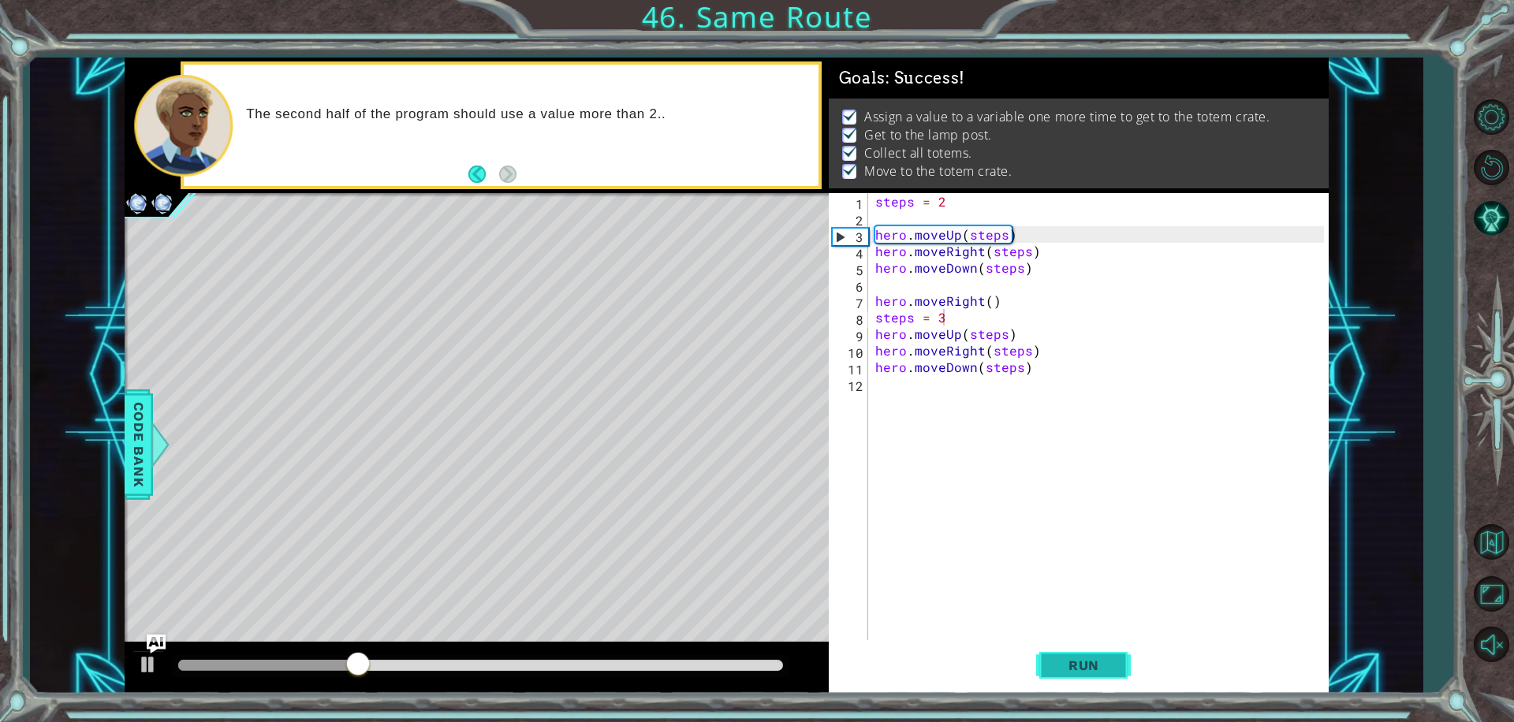
click at [1067, 658] on span "Run" at bounding box center [1084, 666] width 62 height 16
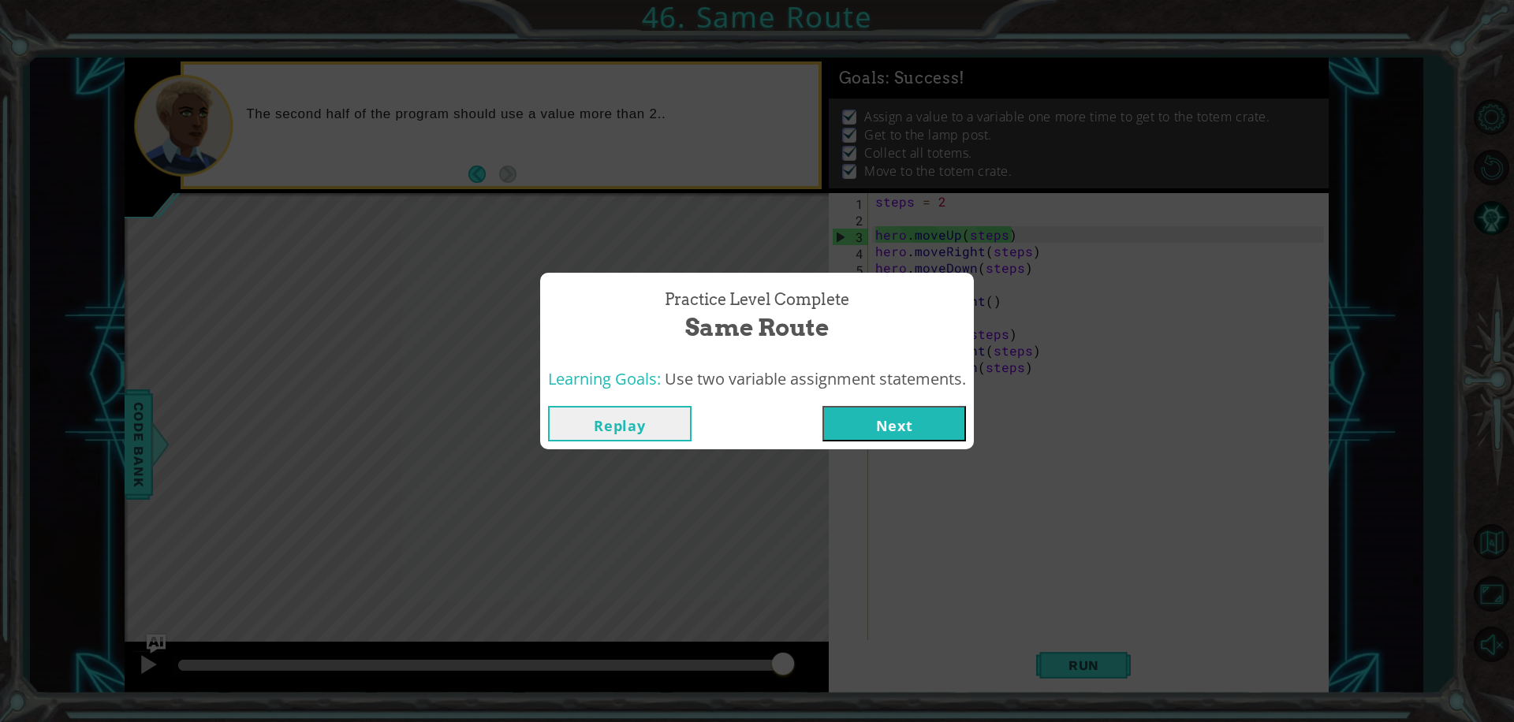
click at [900, 423] on button "Next" at bounding box center [894, 423] width 144 height 35
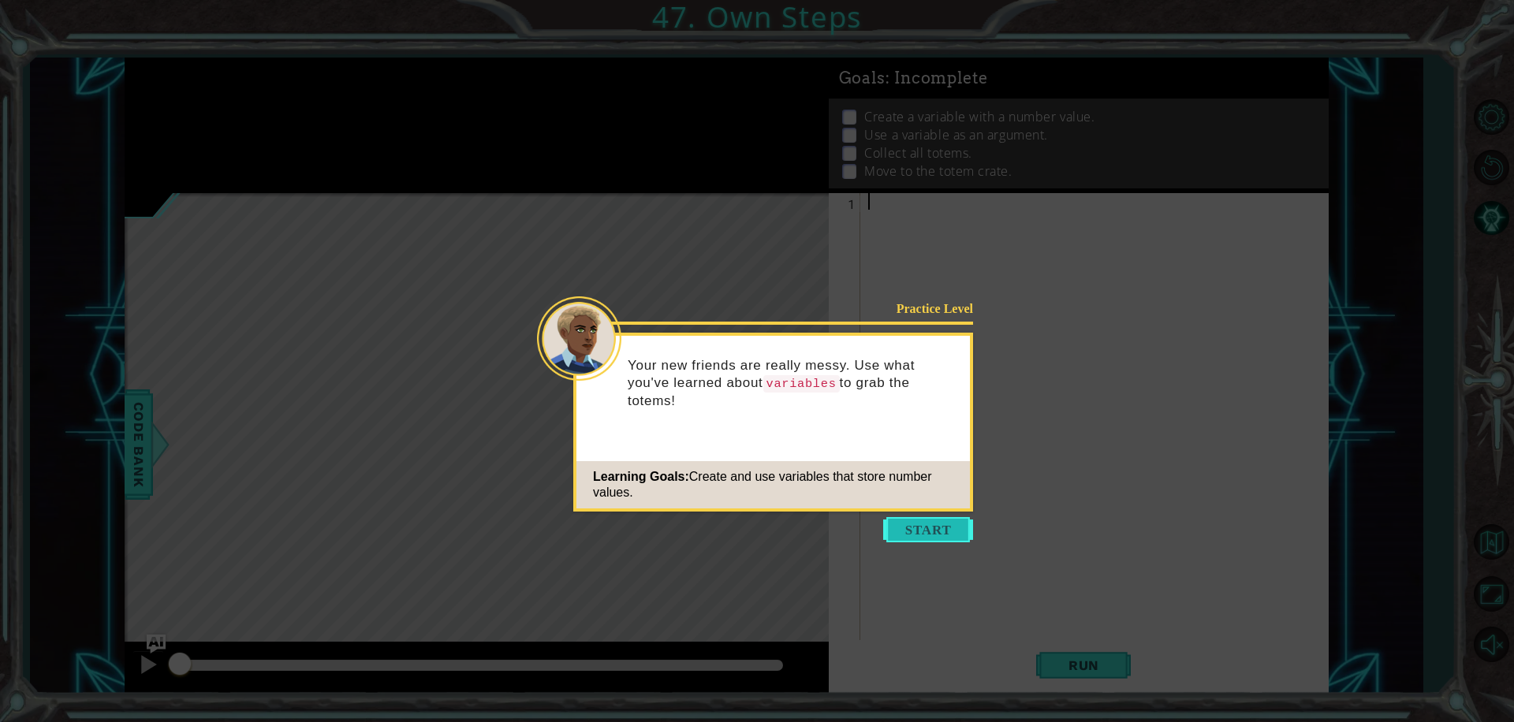
click at [919, 520] on button "Start" at bounding box center [928, 529] width 90 height 25
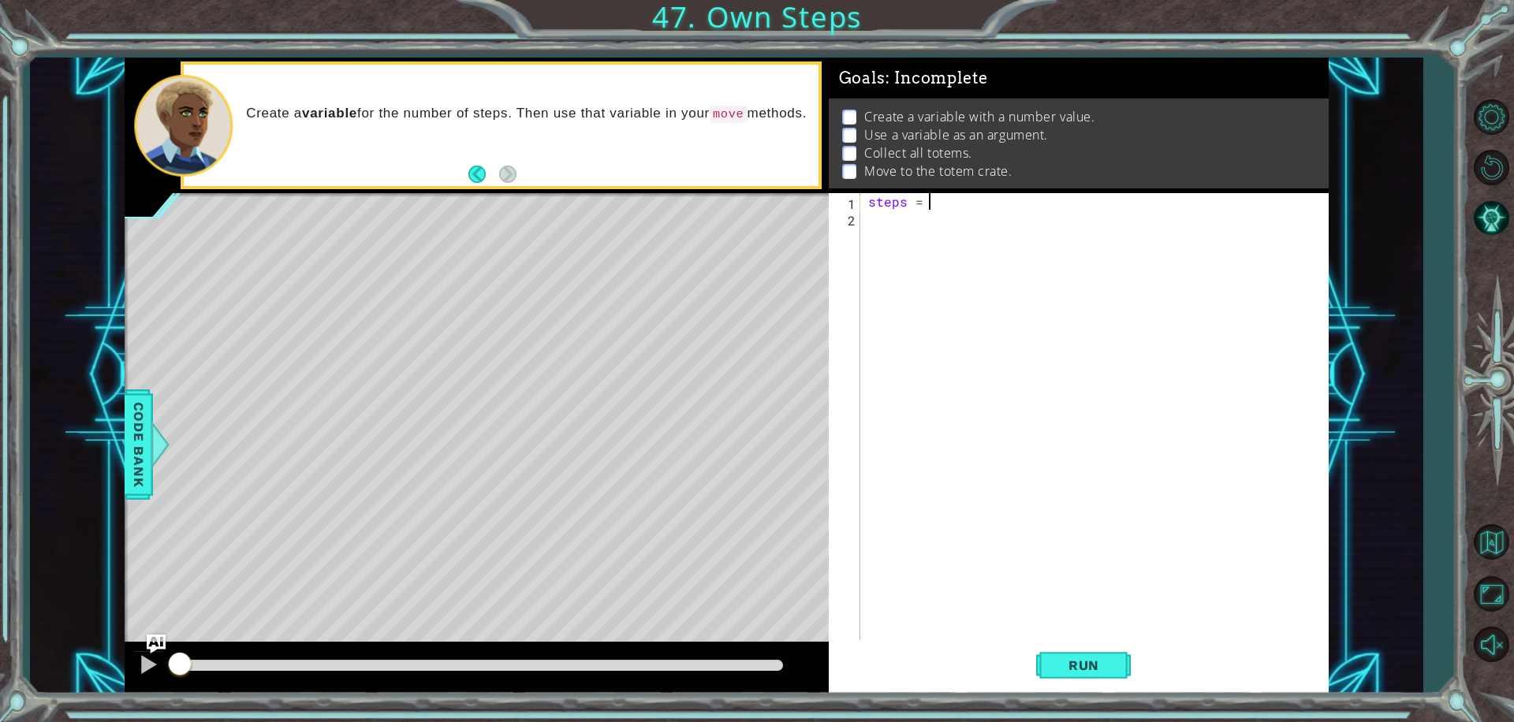
scroll to position [0, 3]
type textarea "steps = 2"
click at [1100, 675] on button "Run" at bounding box center [1083, 665] width 95 height 50
click at [877, 226] on div "steps = 2" at bounding box center [1098, 433] width 467 height 480
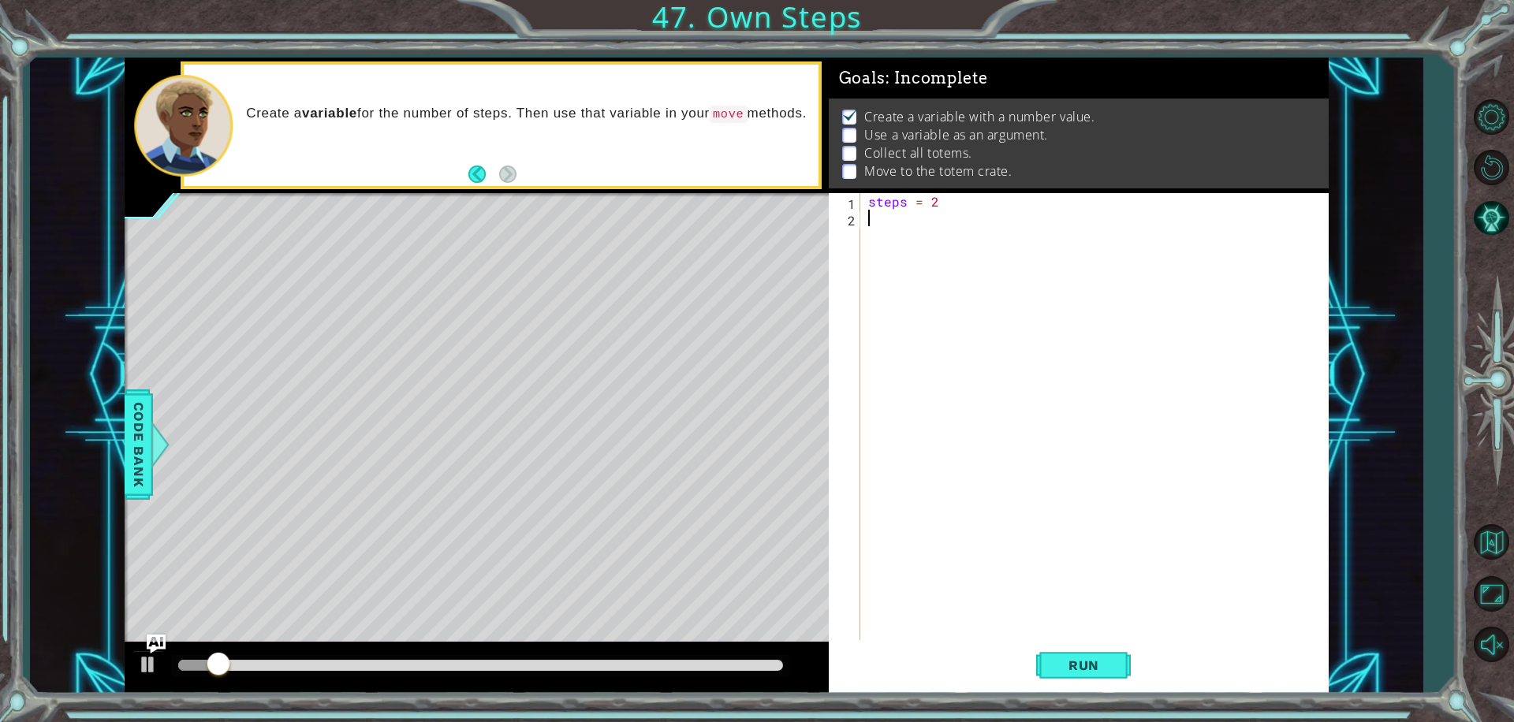
scroll to position [0, 0]
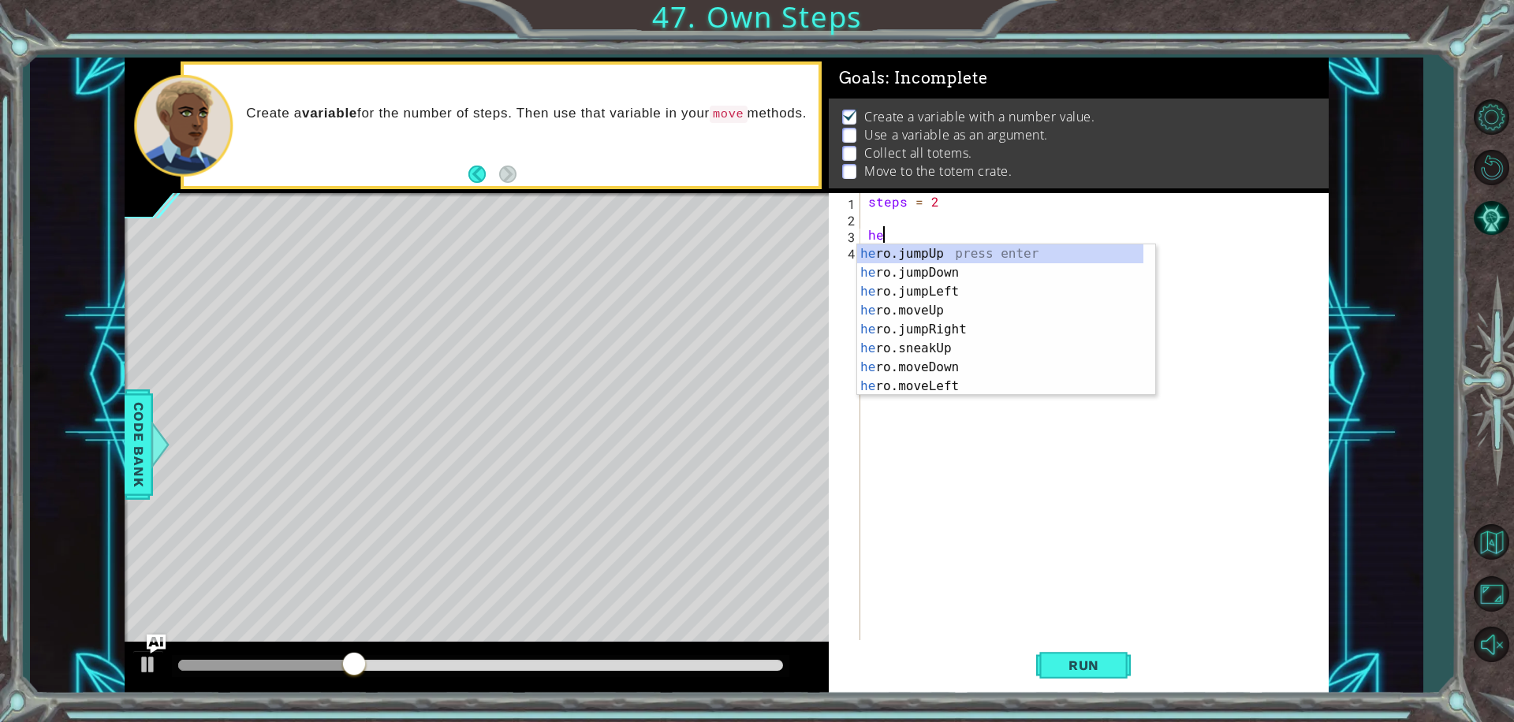
type textarea "her"
click at [974, 259] on div "her o.jumpUp press enter her o.jumpDown press enter her o.jumpLeft press enter …" at bounding box center [1000, 338] width 286 height 189
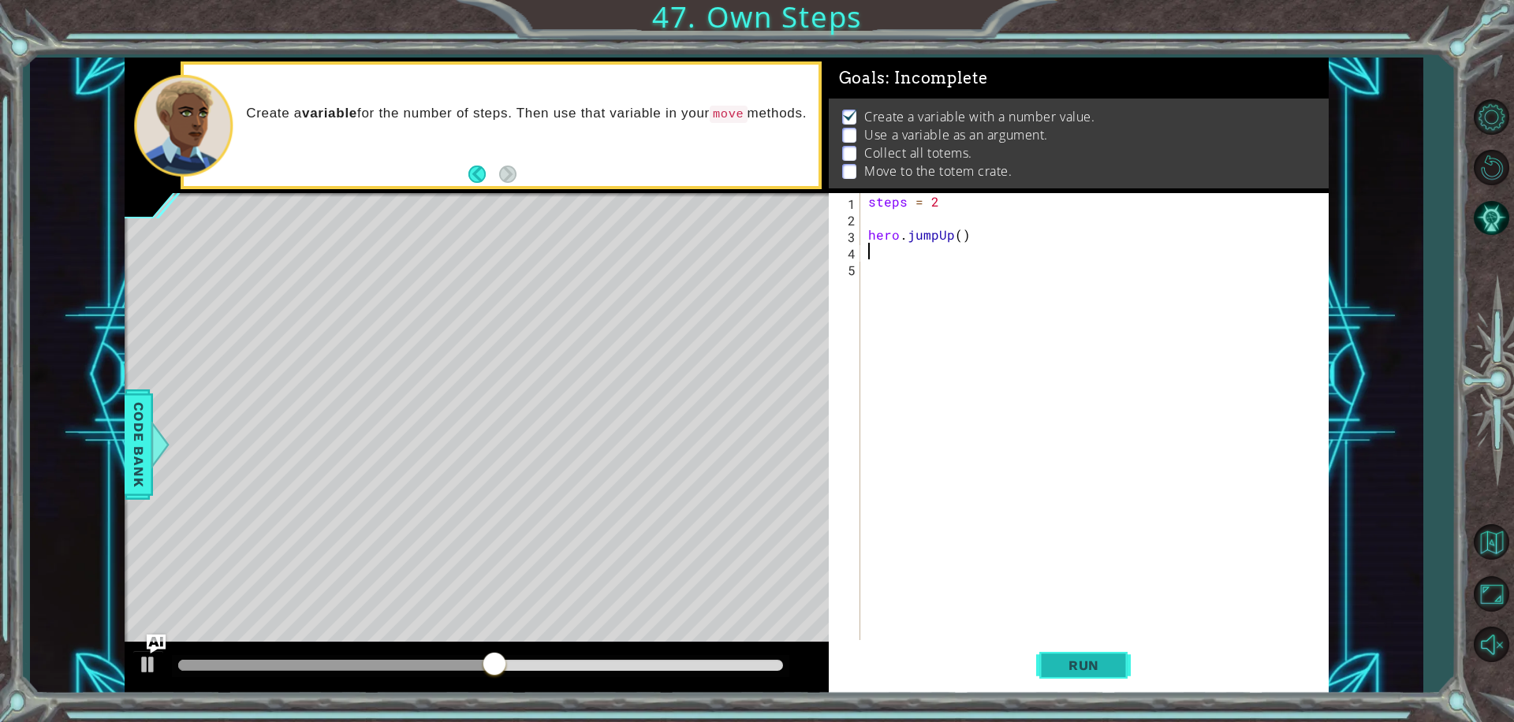
click at [1060, 666] on span "Run" at bounding box center [1084, 666] width 62 height 16
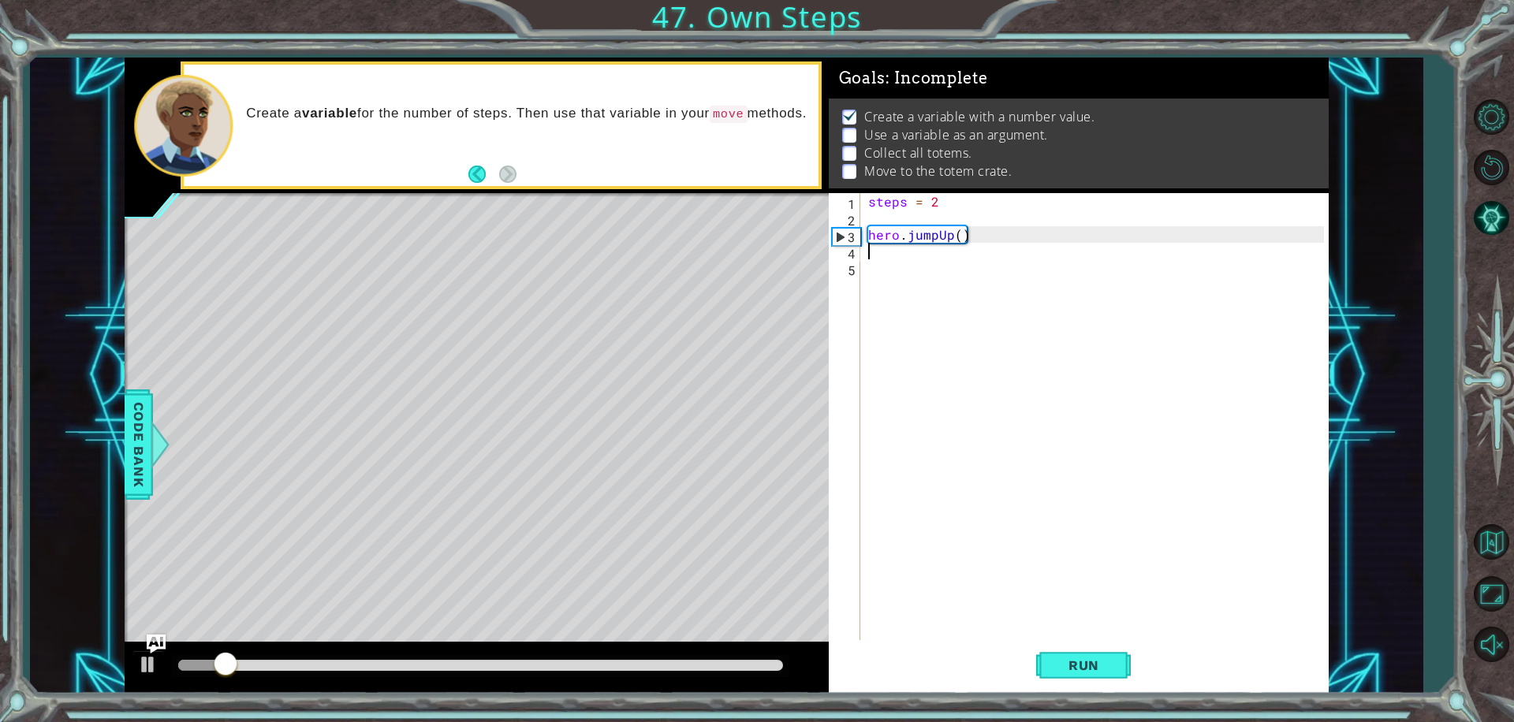
click at [963, 230] on div "steps = 2 hero . jumpUp ( )" at bounding box center [1098, 433] width 467 height 480
click at [960, 239] on div "steps = 2 hero . jumpUp ( )" at bounding box center [1098, 433] width 467 height 480
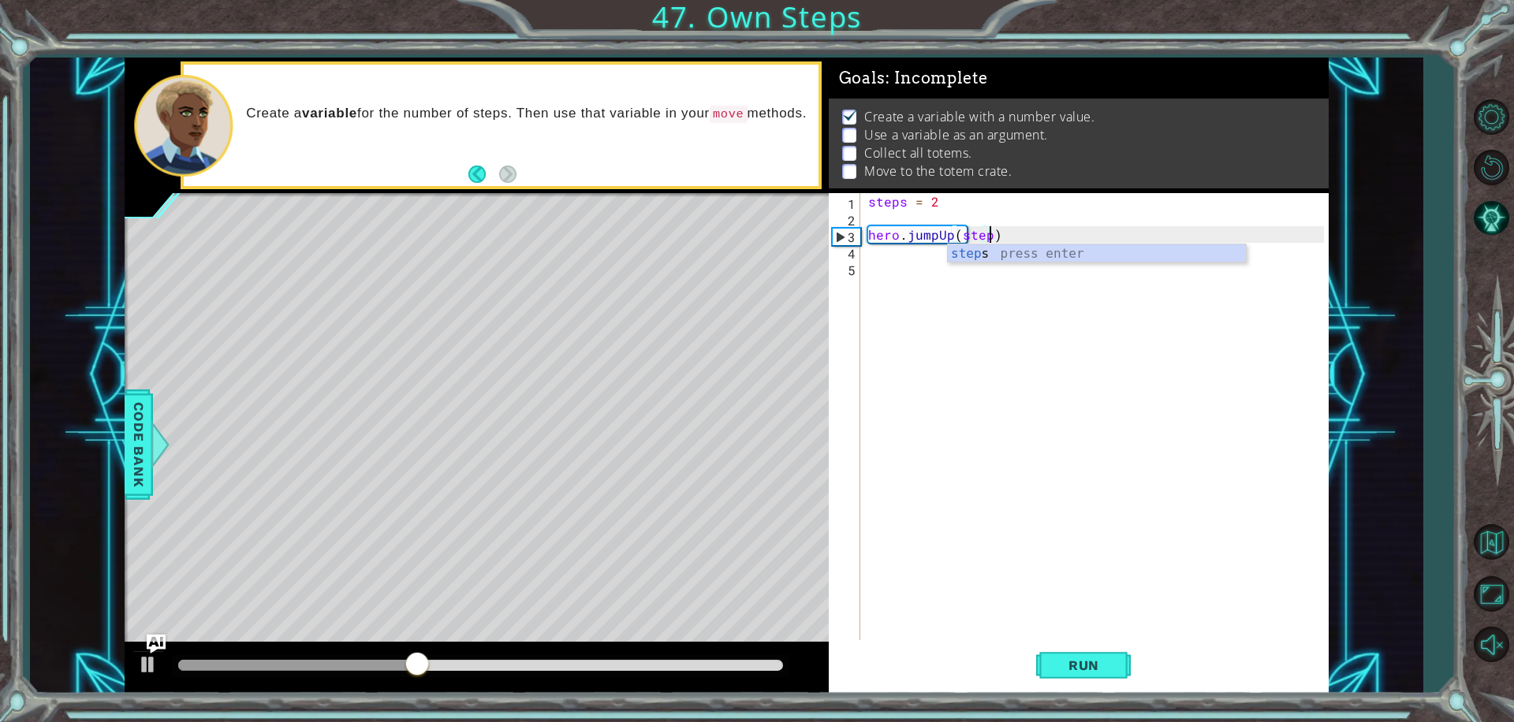
scroll to position [0, 7]
click at [1045, 662] on button "Run" at bounding box center [1083, 665] width 95 height 50
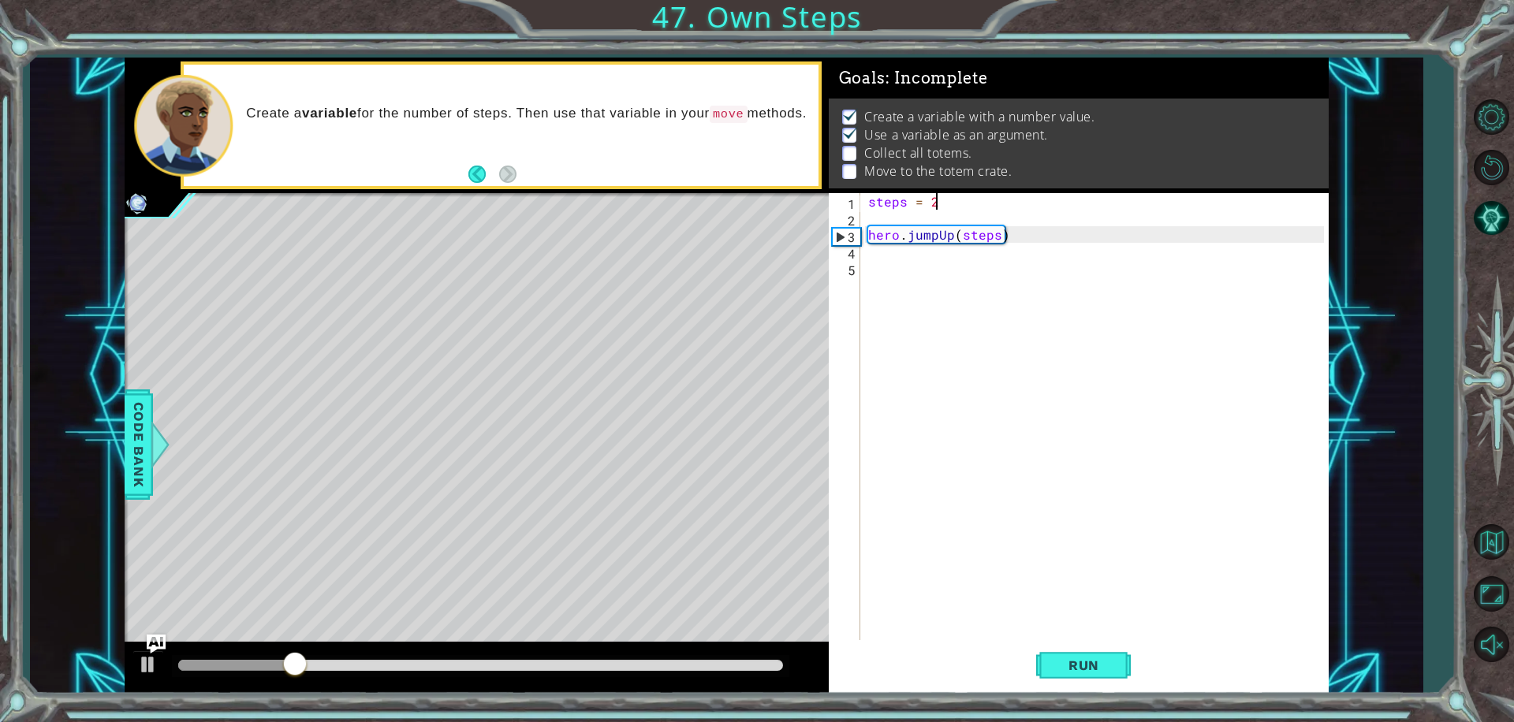
click at [938, 203] on div "steps = 2 hero . jumpUp ( steps )" at bounding box center [1098, 433] width 467 height 480
click at [1054, 661] on span "Run" at bounding box center [1084, 666] width 62 height 16
type textarea "steps = 3"
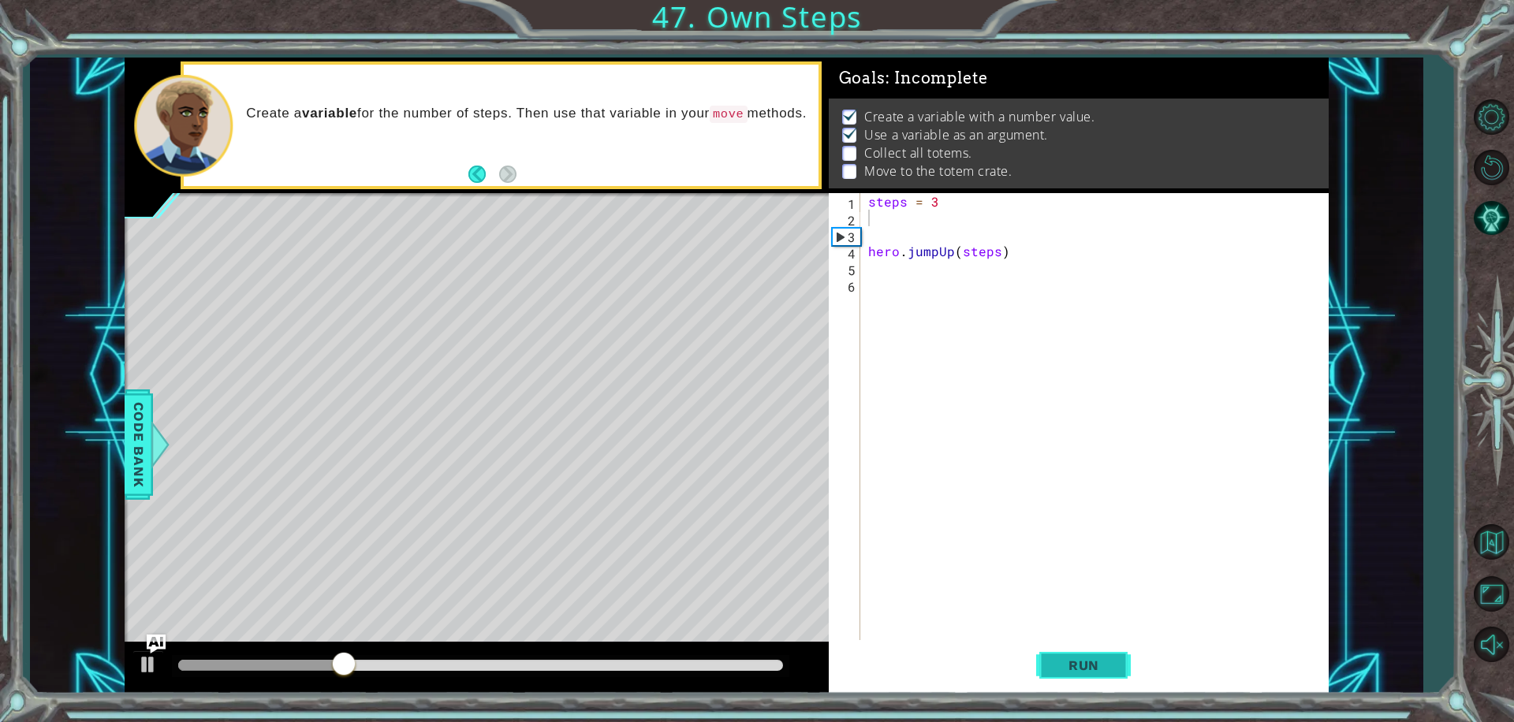
click at [1100, 662] on span "Run" at bounding box center [1084, 666] width 62 height 16
click at [998, 237] on div "steps = 2 hero . jumpUp ( steps )" at bounding box center [1098, 433] width 467 height 480
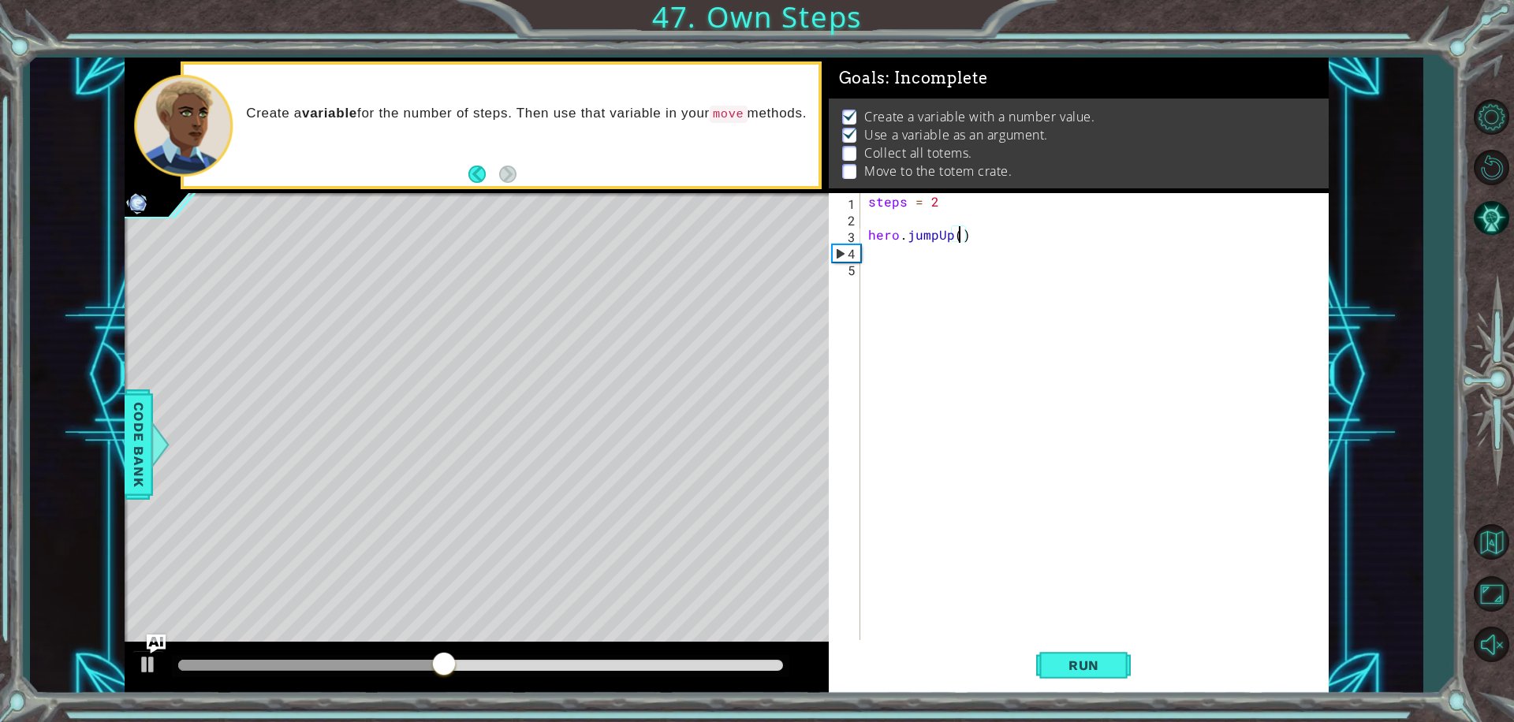
type textarea "hero.jumpUp(3)"
click at [1064, 668] on span "Run" at bounding box center [1084, 666] width 62 height 16
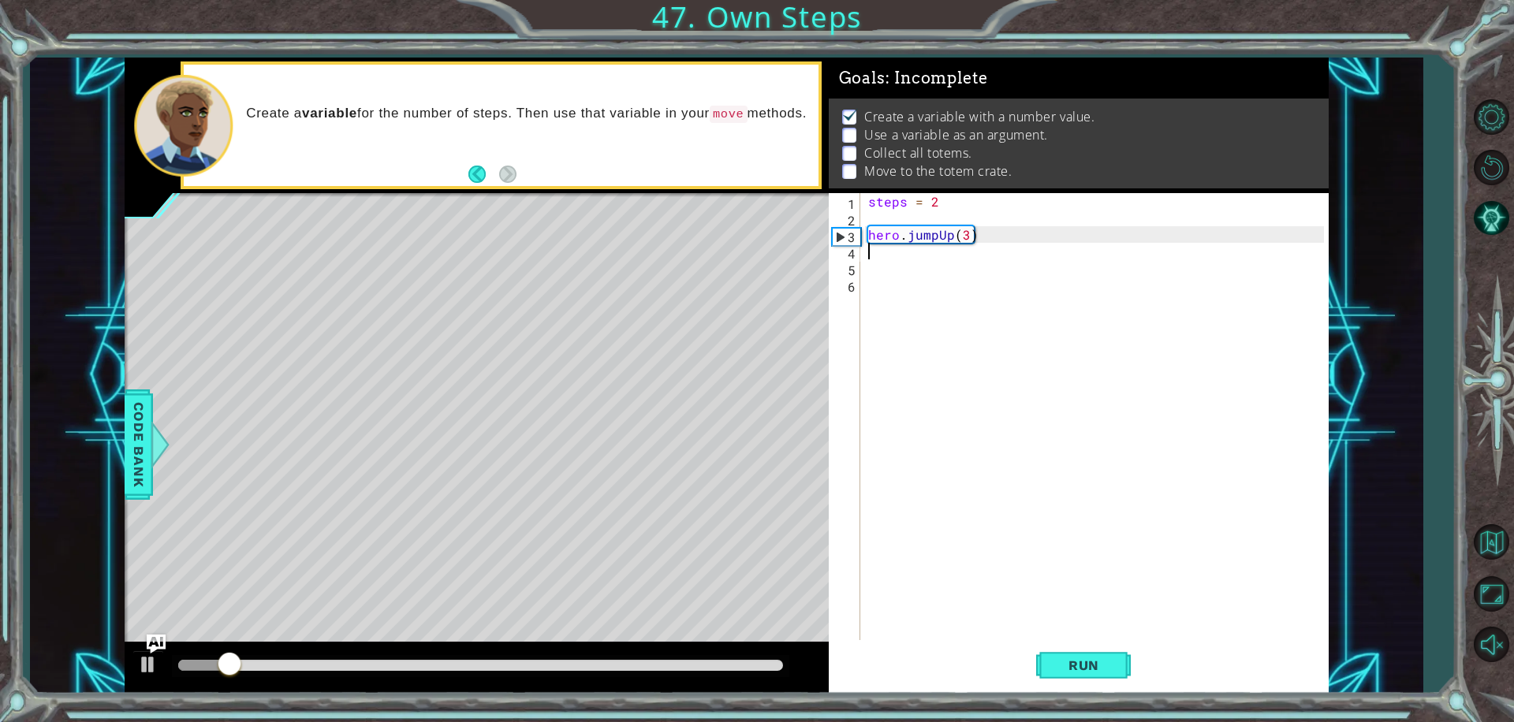
click at [964, 228] on div "steps = 2 hero . jumpUp ( 3 )" at bounding box center [1098, 433] width 467 height 480
click at [1090, 660] on span "Run" at bounding box center [1084, 666] width 62 height 16
type textarea "hero.jumpUp(1)"
click at [1055, 670] on span "Run" at bounding box center [1084, 666] width 62 height 16
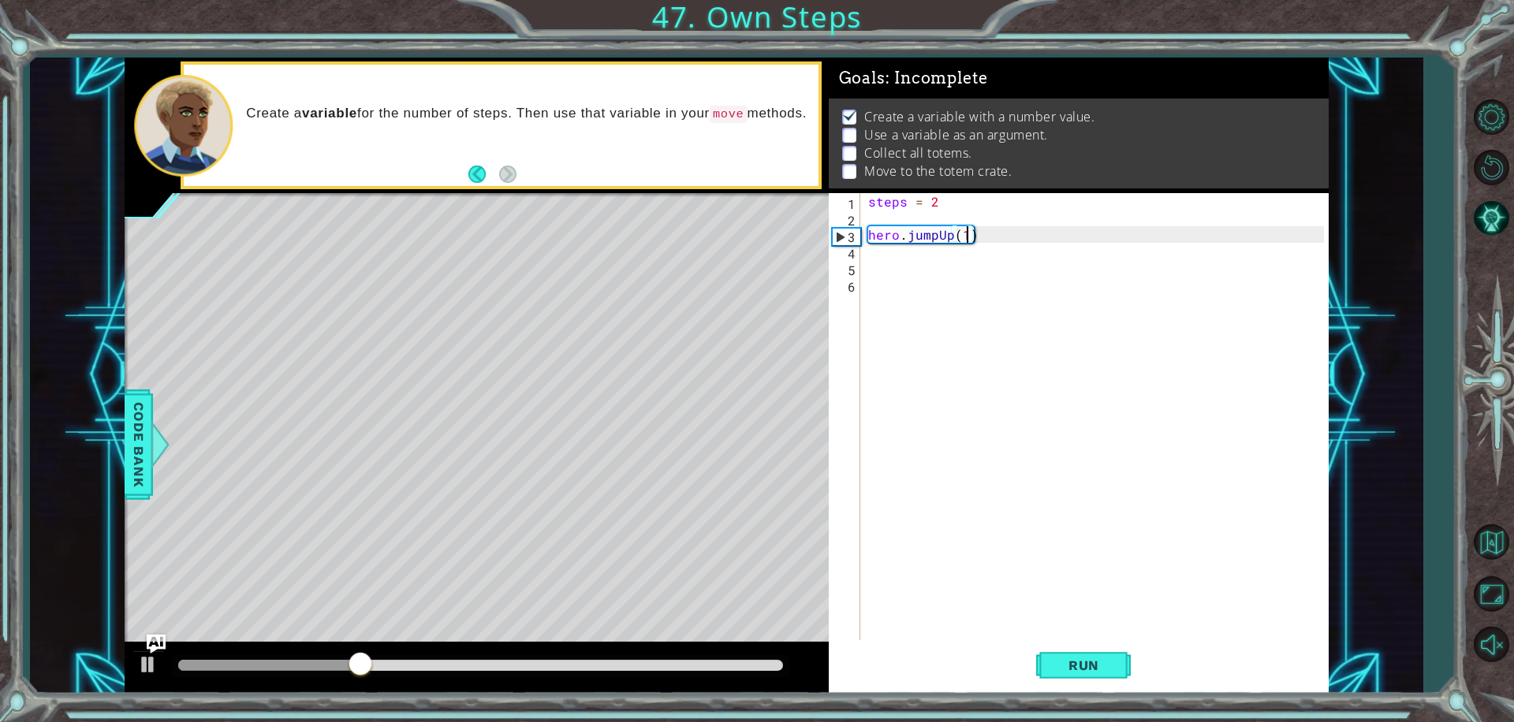
click at [878, 253] on div "steps = 2 hero . jumpUp ( 1 )" at bounding box center [1098, 433] width 467 height 480
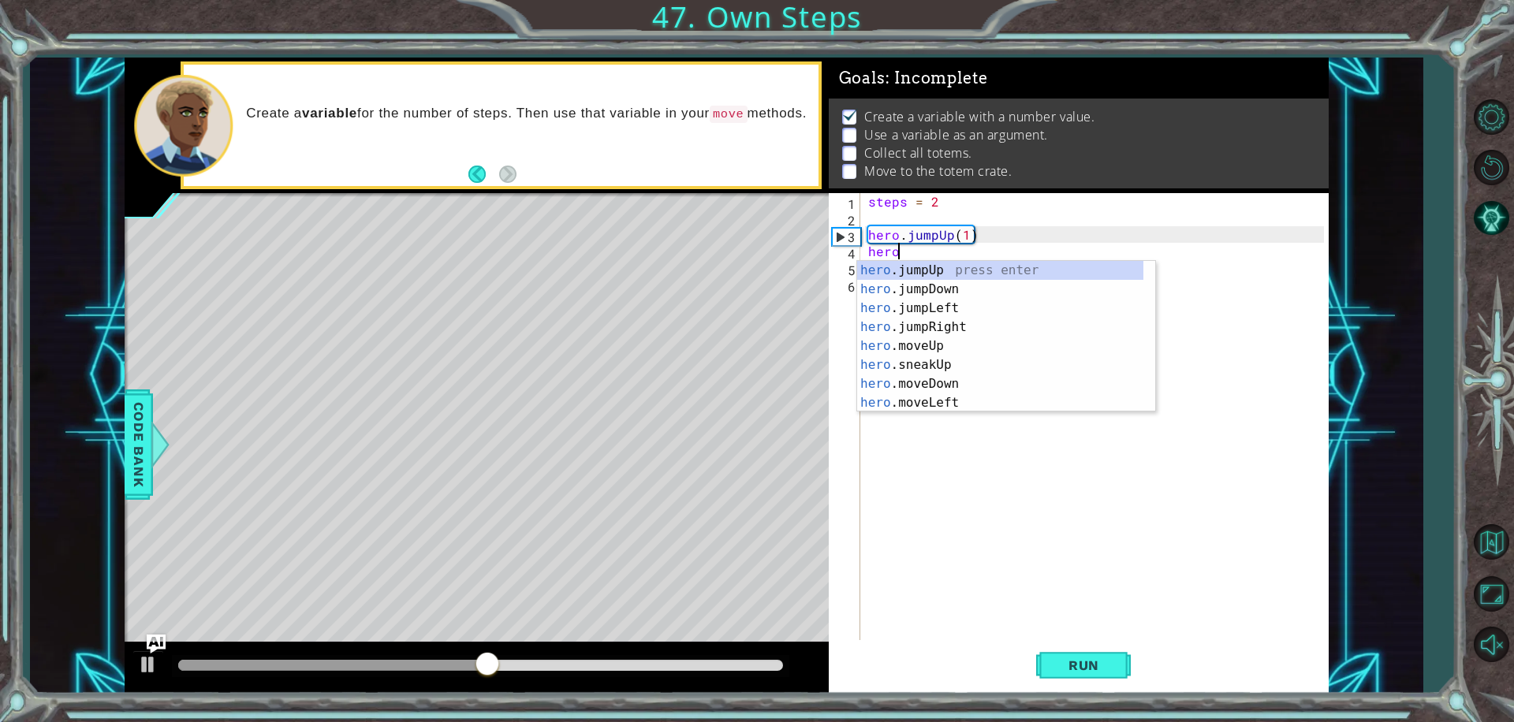
type textarea "hero."
click at [1020, 271] on div "hero. jumpUp press enter hero. jumpDown press enter hero. jumpLeft press enter …" at bounding box center [1000, 355] width 286 height 189
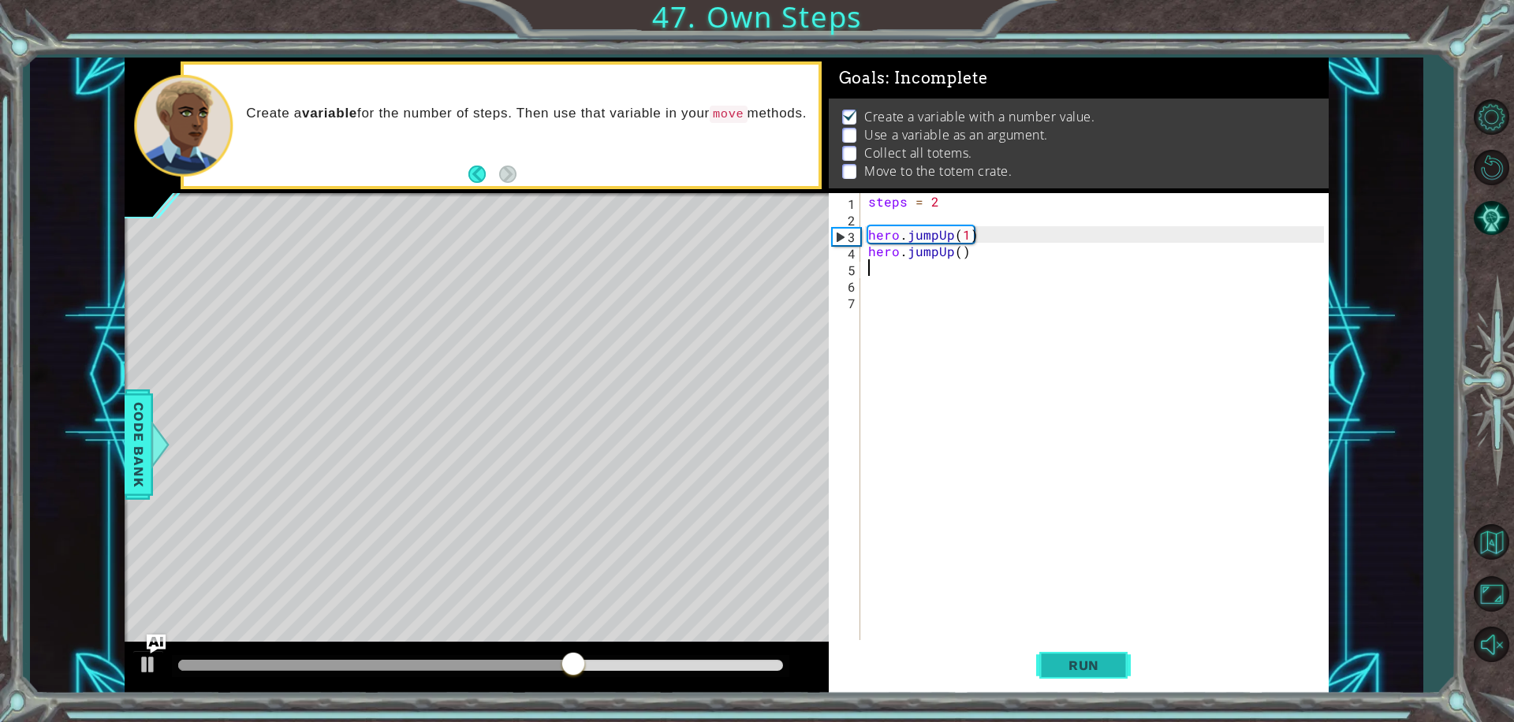
click at [1057, 661] on span "Run" at bounding box center [1084, 666] width 62 height 16
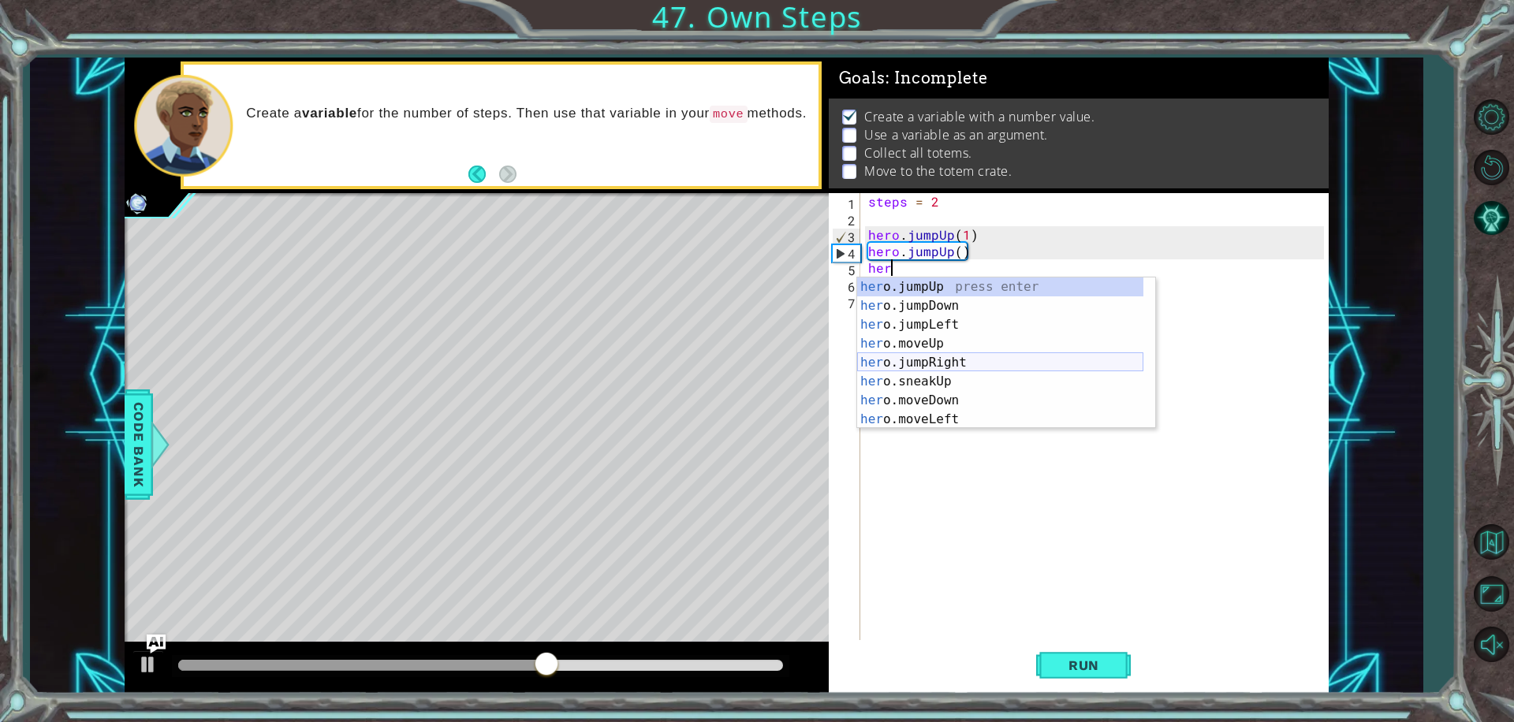
scroll to position [47, 0]
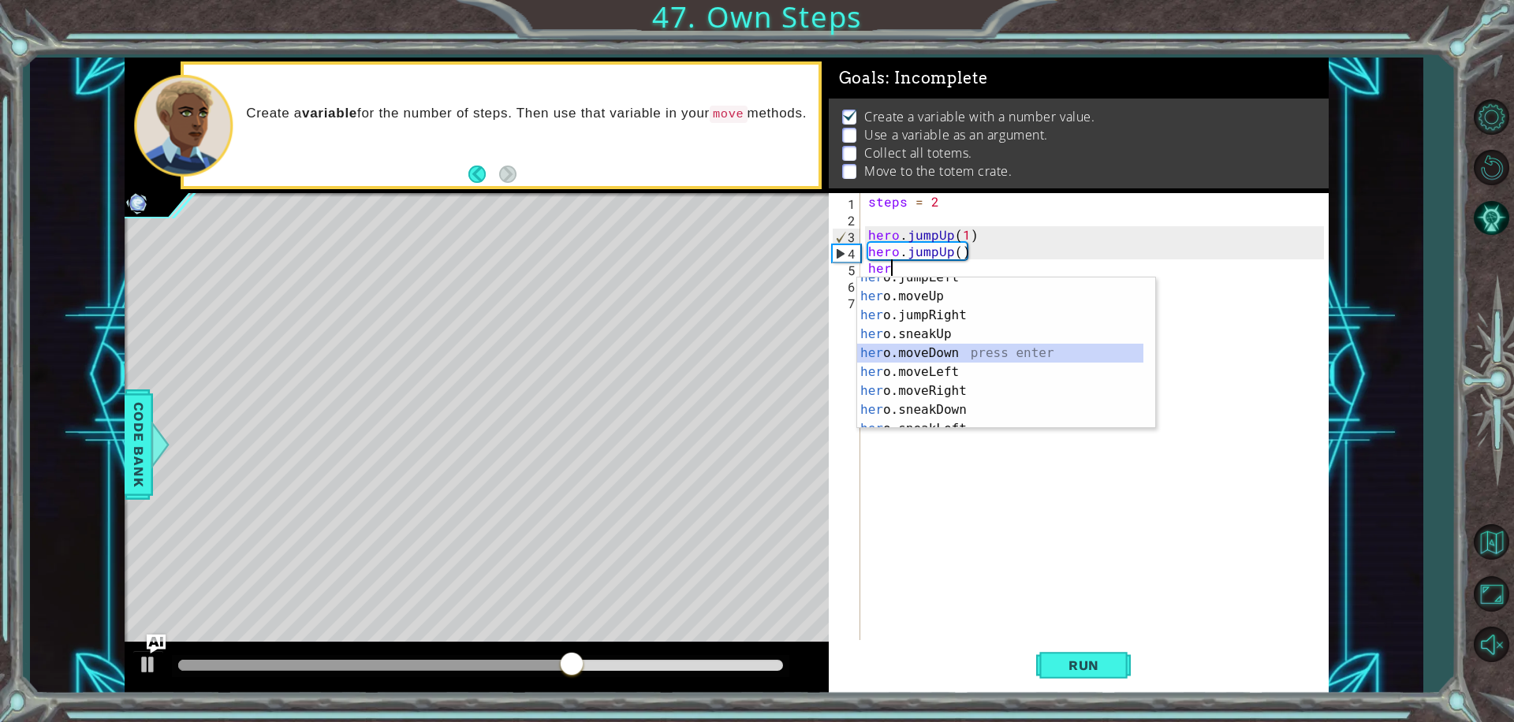
click at [975, 345] on div "her o.jumpLeft press enter her o.moveUp press enter her o.jumpRight press enter…" at bounding box center [1000, 362] width 286 height 189
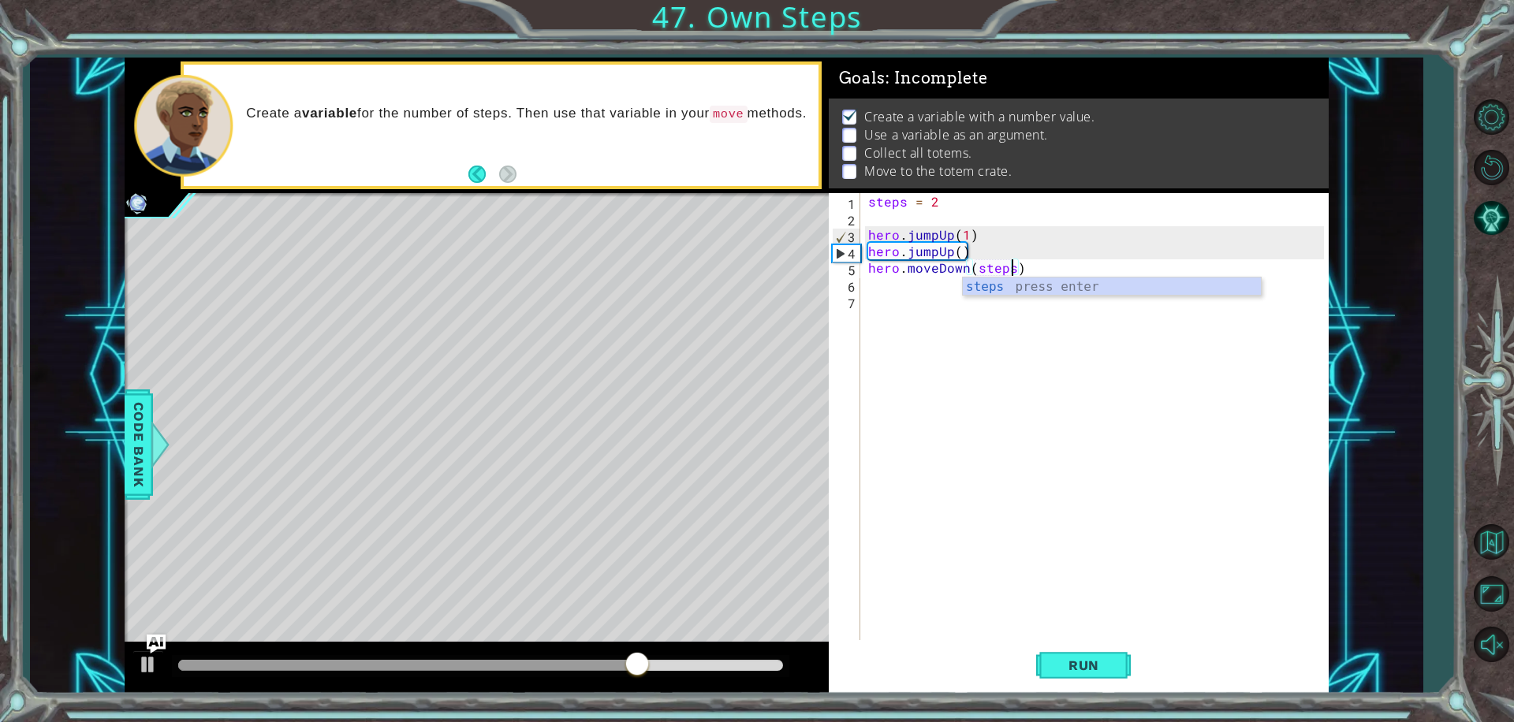
scroll to position [0, 9]
type textarea "hero.moveDown(steps)"
click at [1046, 655] on button "Run" at bounding box center [1083, 665] width 95 height 50
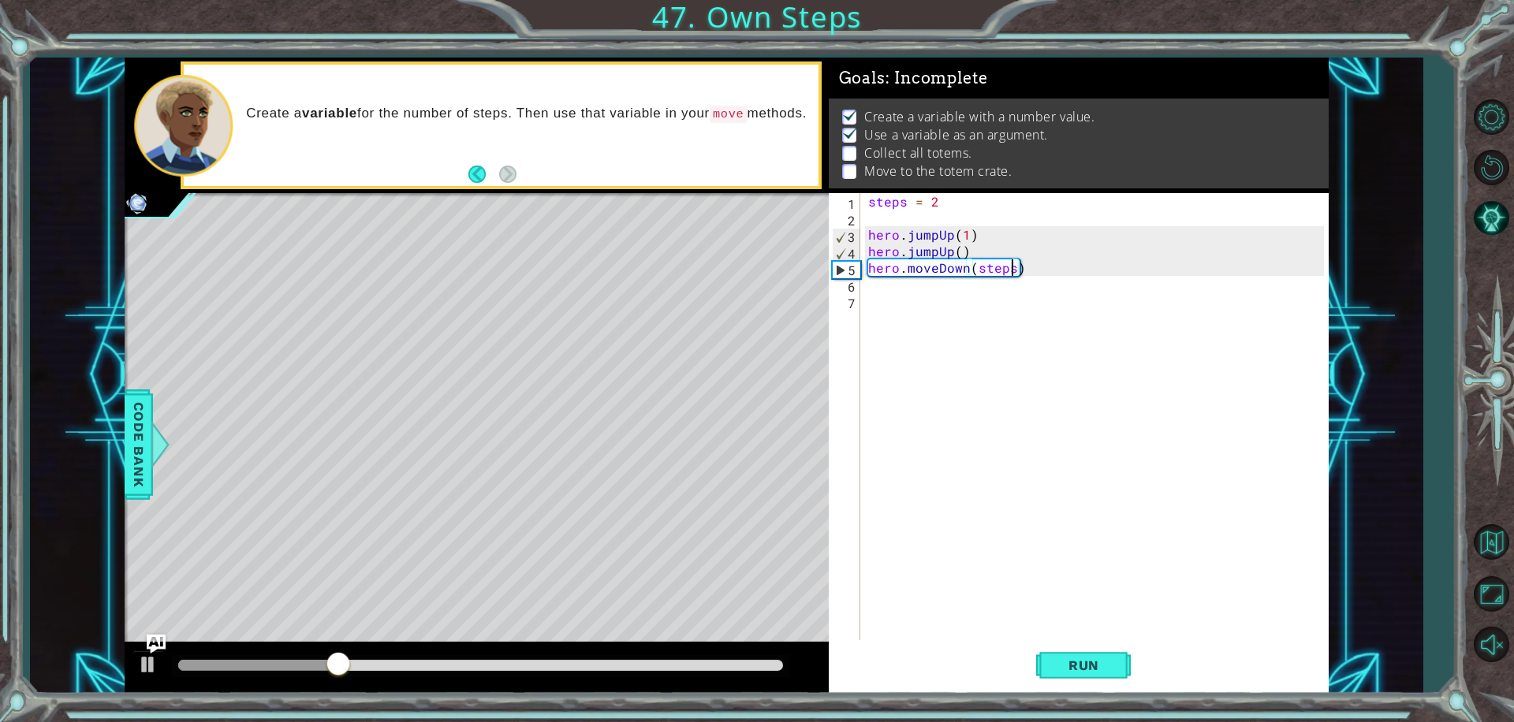
click at [877, 294] on div "steps = 2 hero . jumpUp ( 1 ) hero . jumpUp ( ) hero . moveDown ( steps )" at bounding box center [1098, 433] width 467 height 480
click at [871, 287] on div "steps = 2 hero . jumpUp ( 1 ) hero . jumpUp ( ) hero . moveDown ( steps )" at bounding box center [1098, 433] width 467 height 480
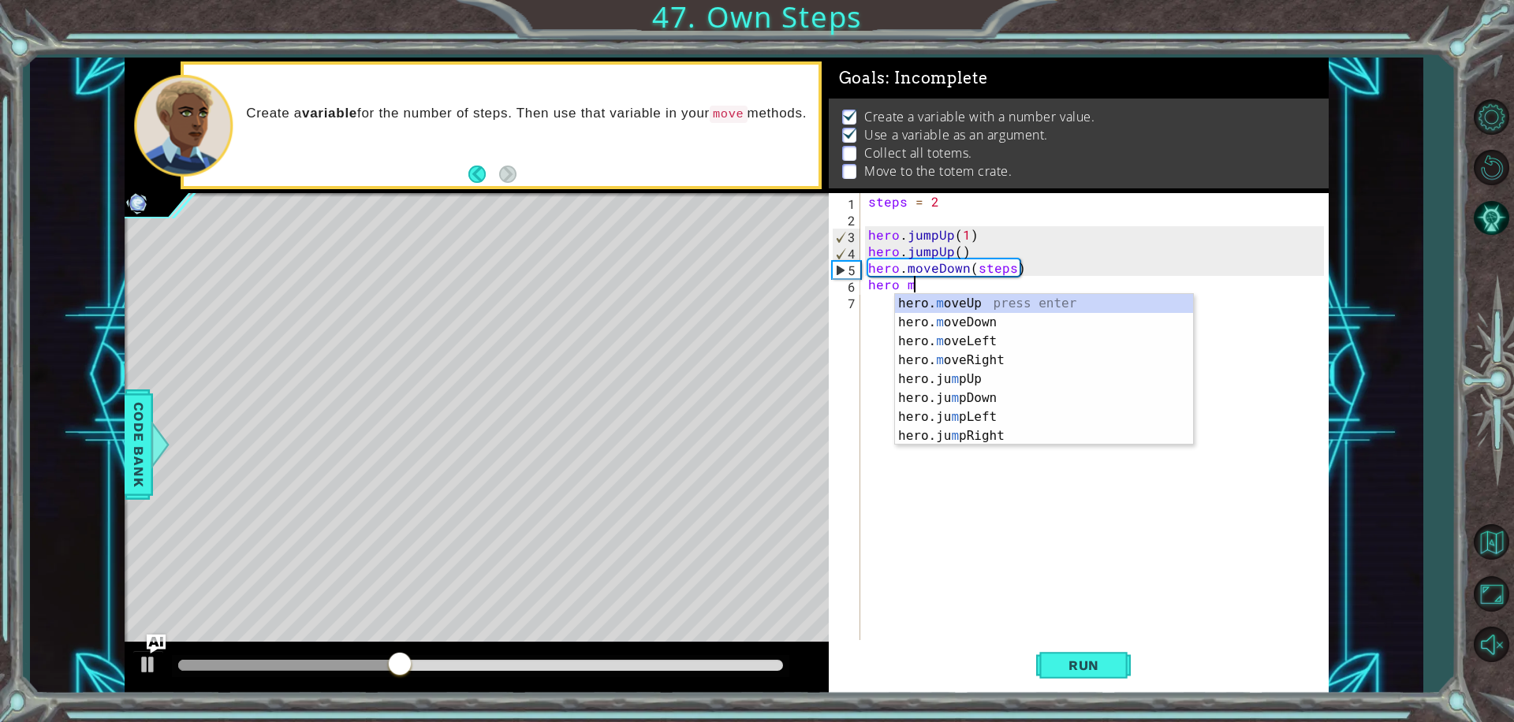
type textarea "hero mo"
